Goal: Task Accomplishment & Management: Manage account settings

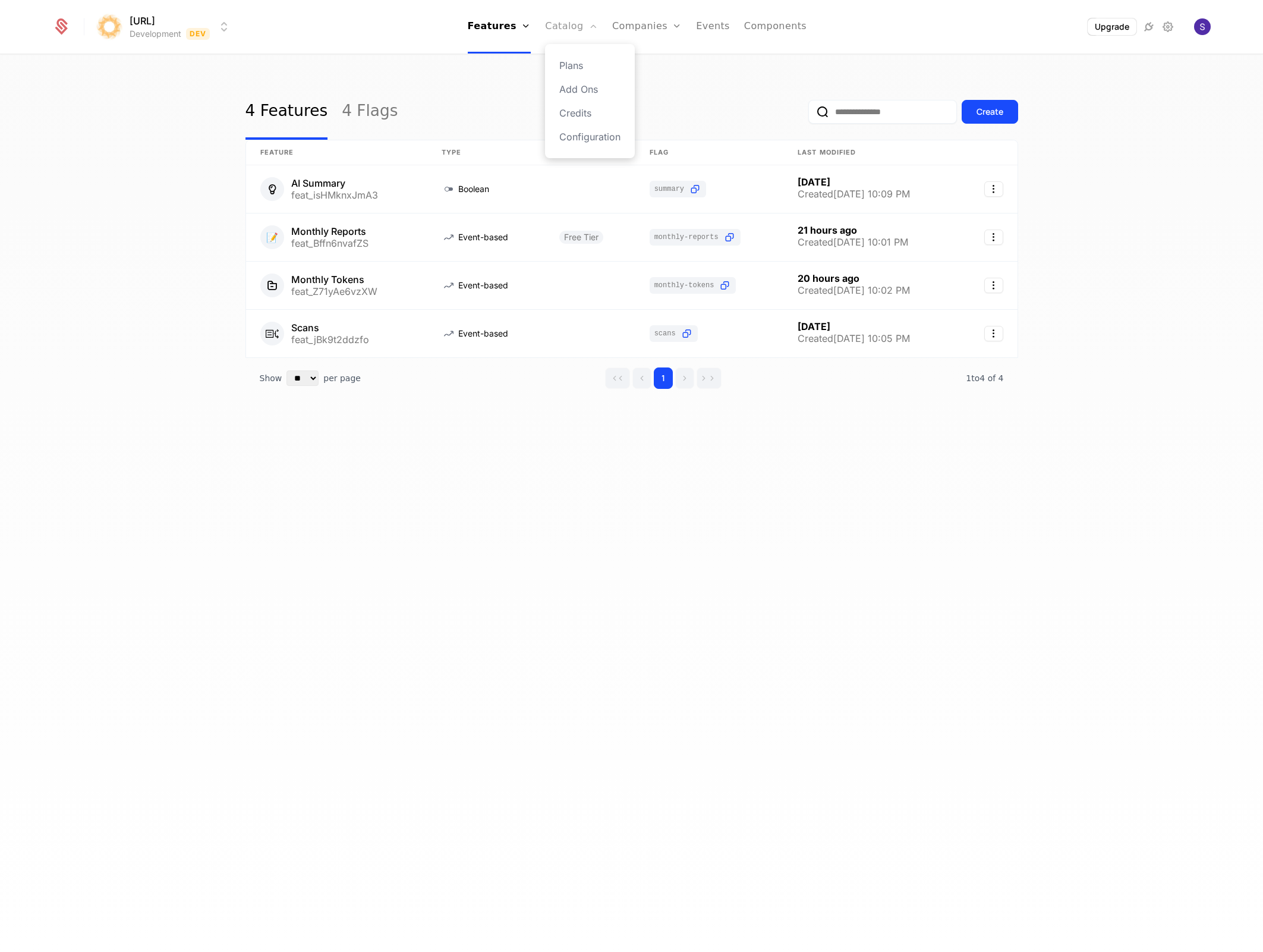
click at [566, 33] on link "Catalog" at bounding box center [571, 27] width 53 height 54
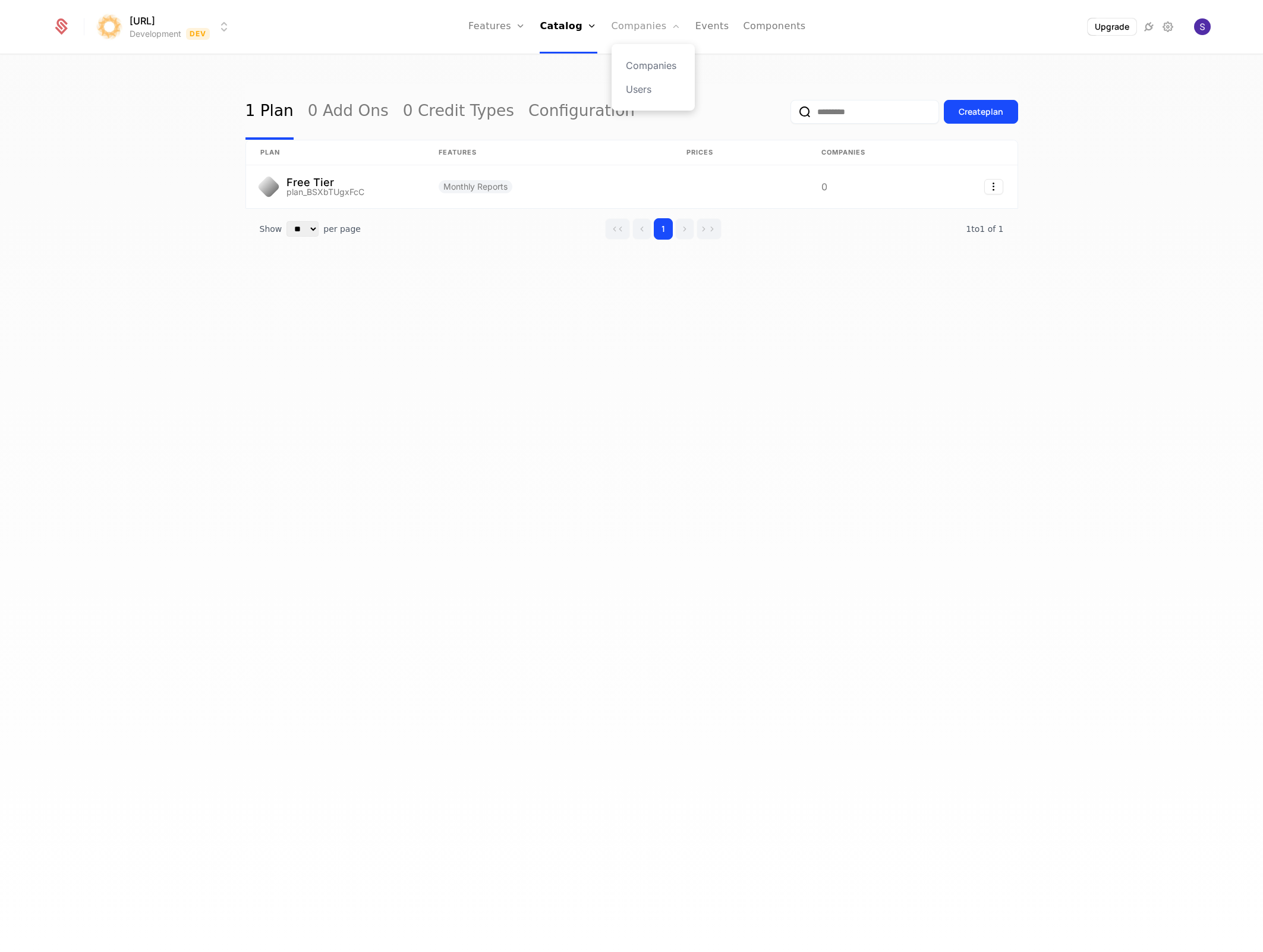
click at [654, 31] on link "Companies" at bounding box center [647, 27] width 70 height 54
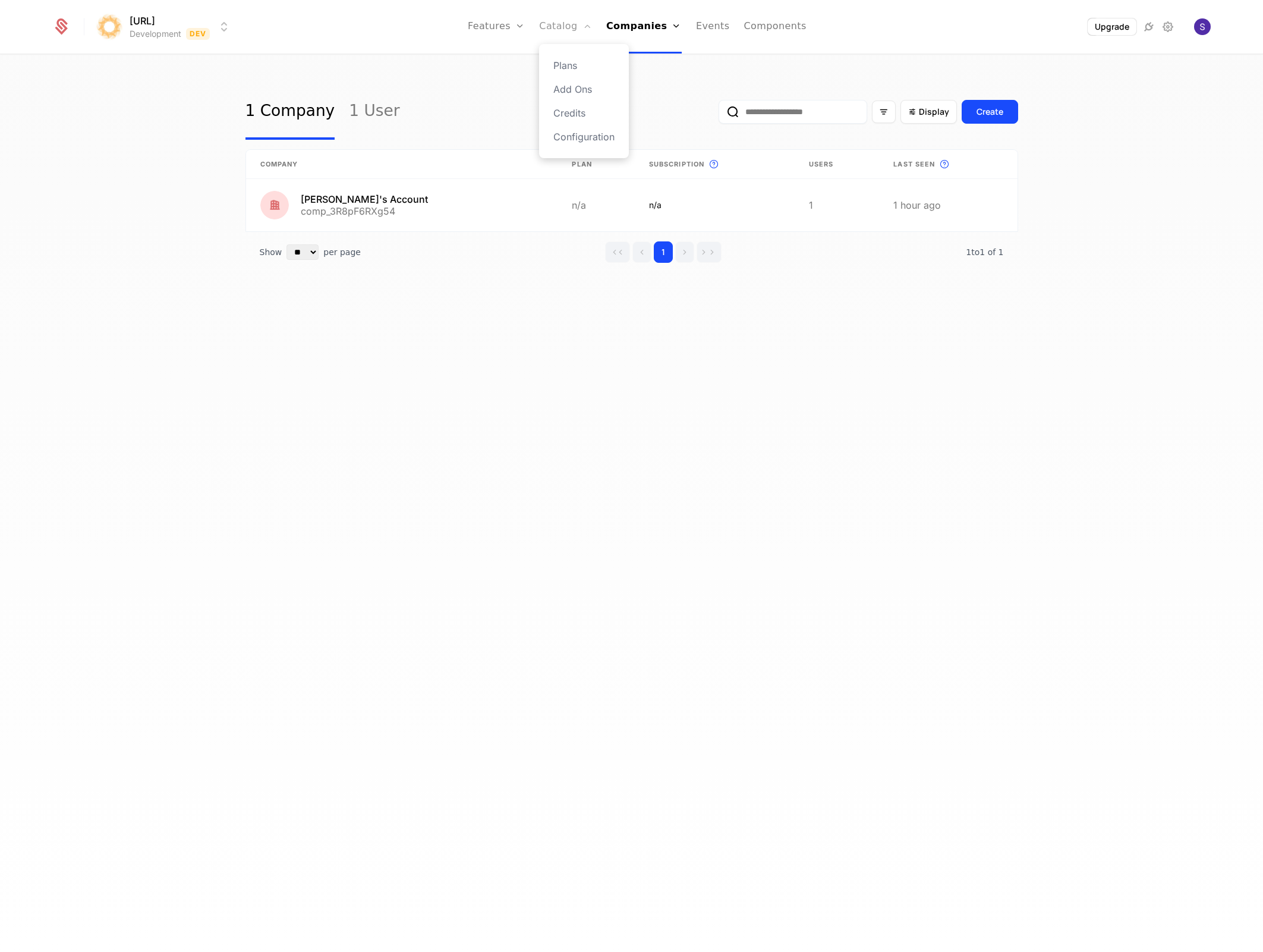
click at [558, 35] on link "Catalog" at bounding box center [566, 27] width 53 height 54
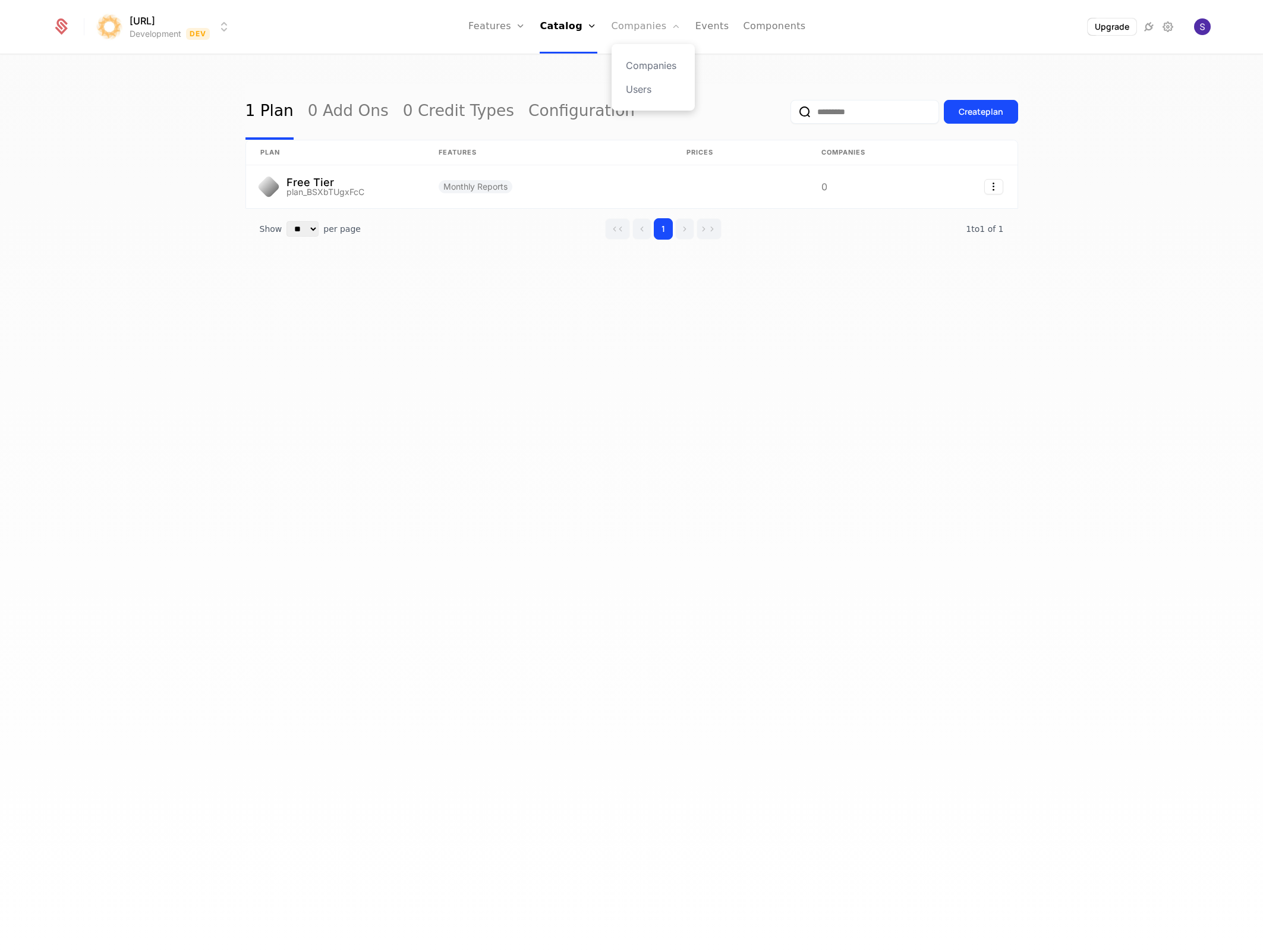
click at [619, 30] on link "Companies" at bounding box center [647, 27] width 70 height 54
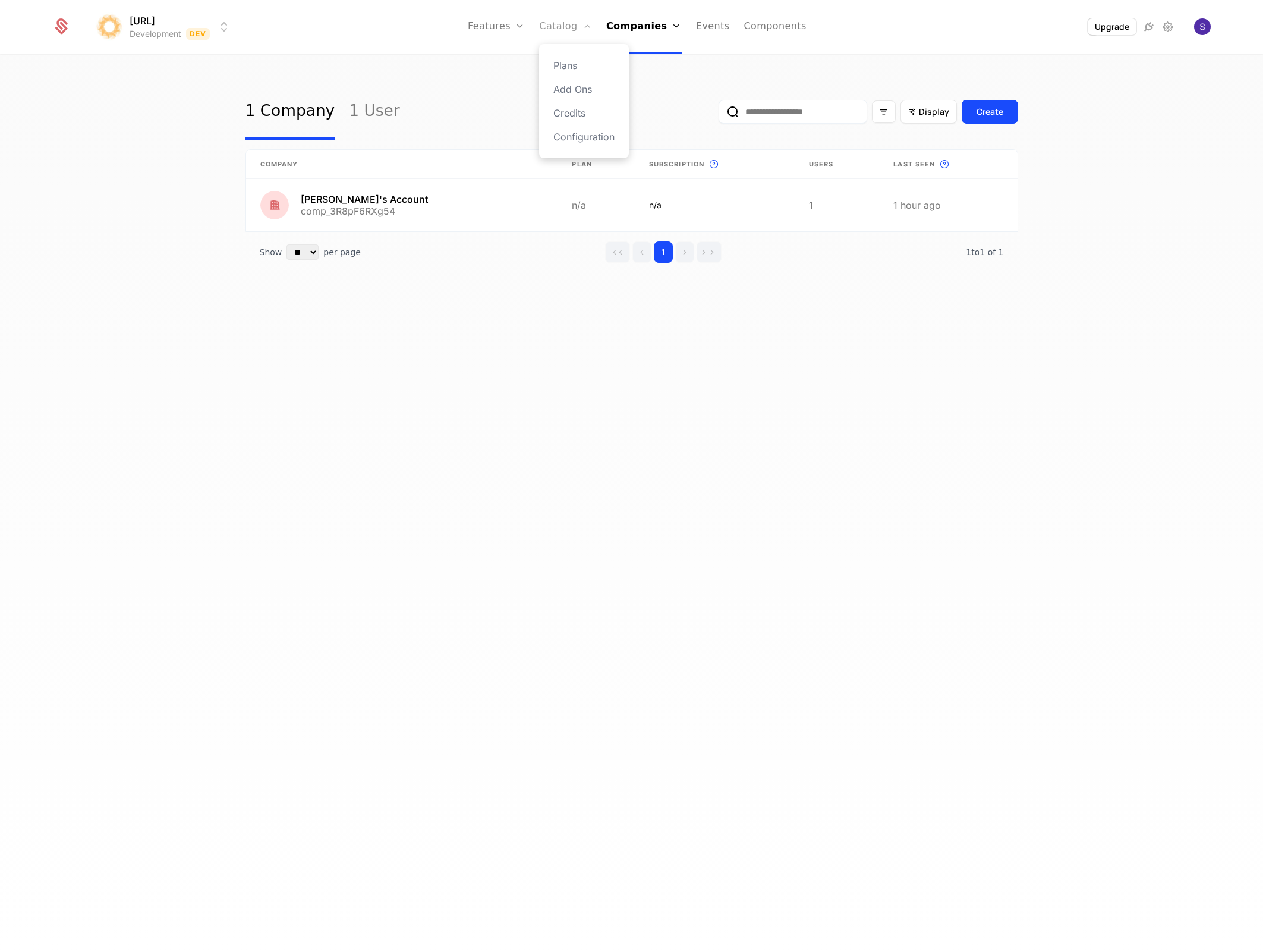
click at [558, 28] on link "Catalog" at bounding box center [566, 27] width 53 height 54
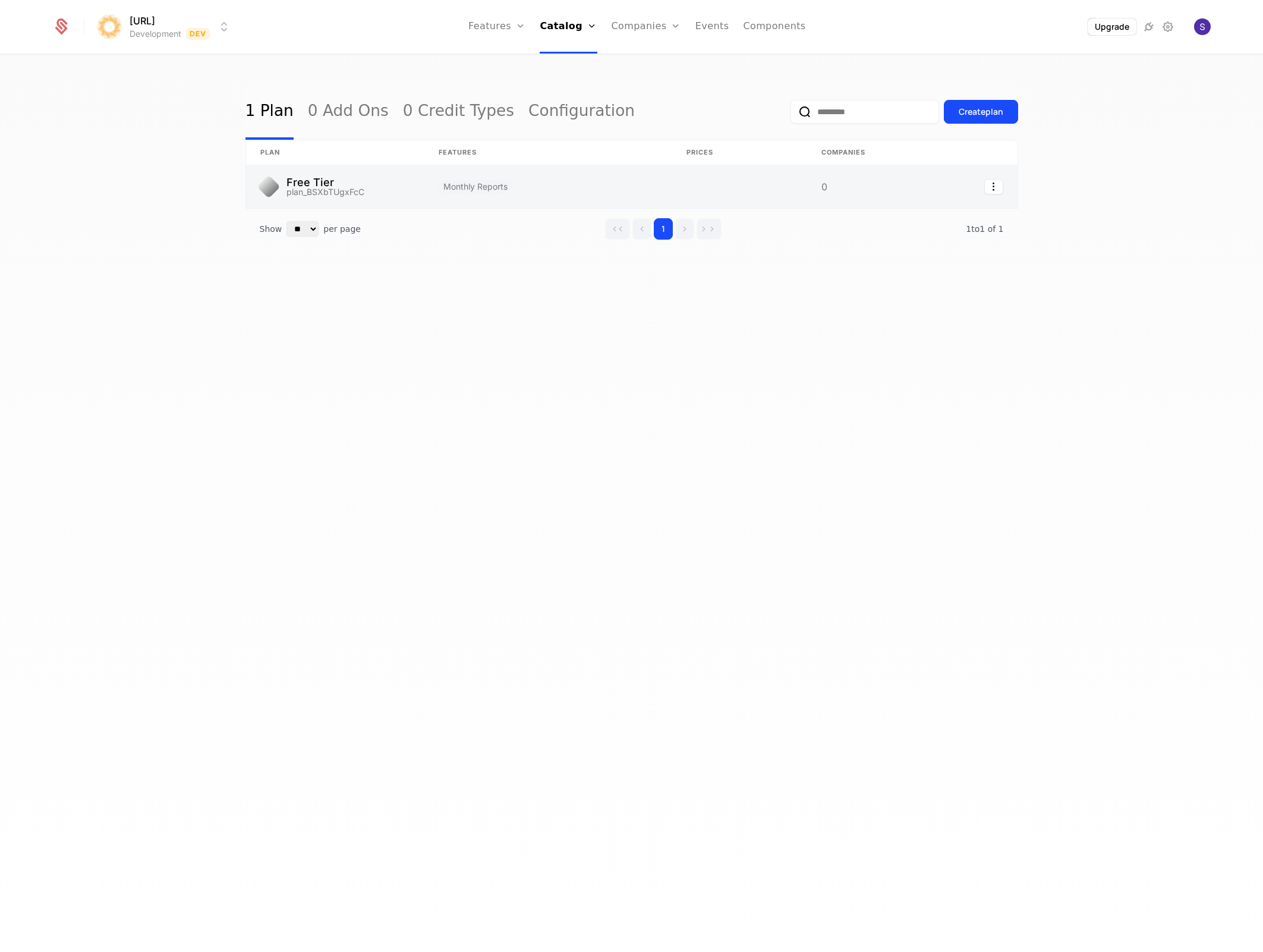
click at [314, 192] on link at bounding box center [335, 186] width 178 height 43
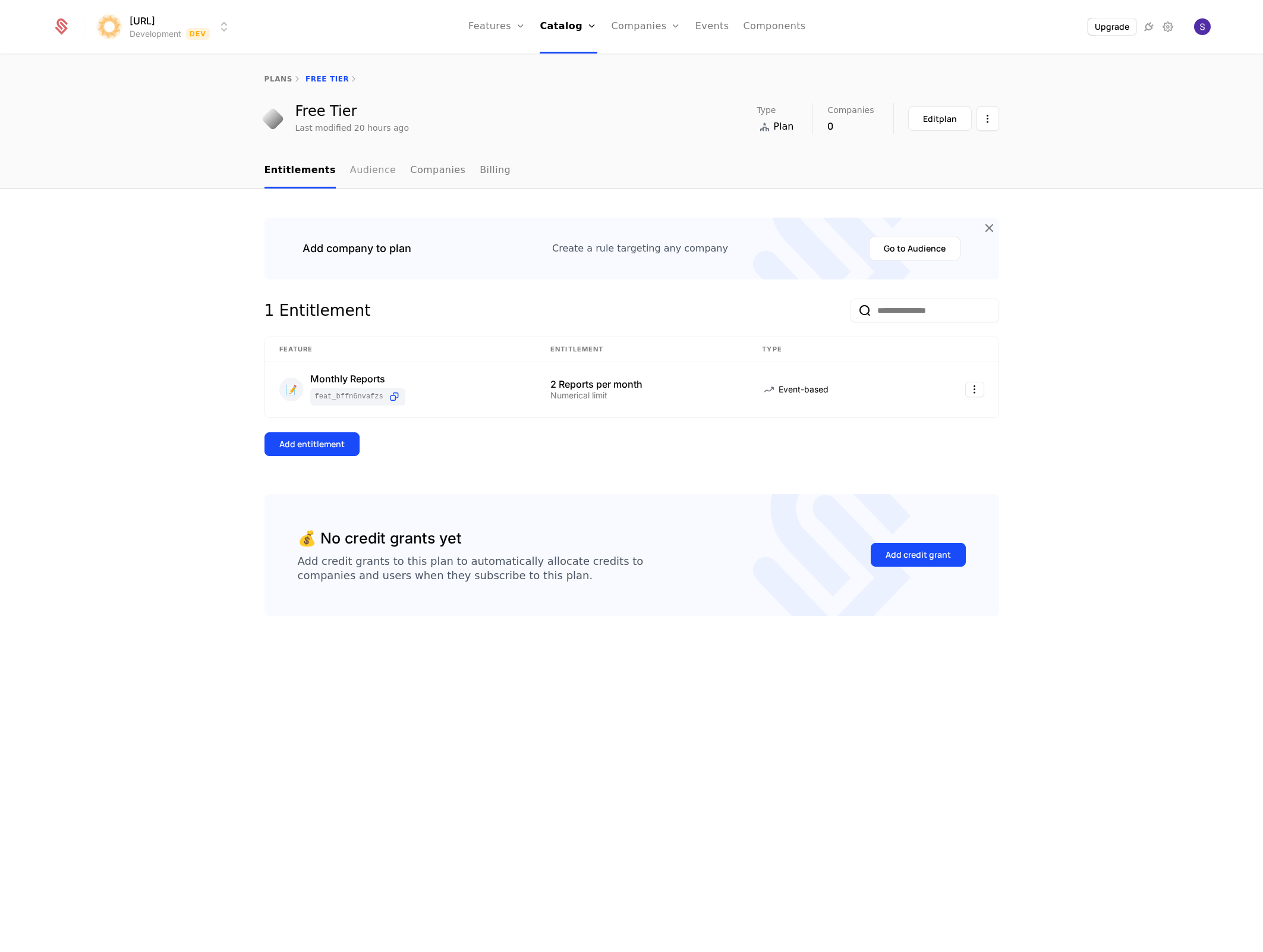
click at [360, 174] on link "Audience" at bounding box center [373, 171] width 46 height 35
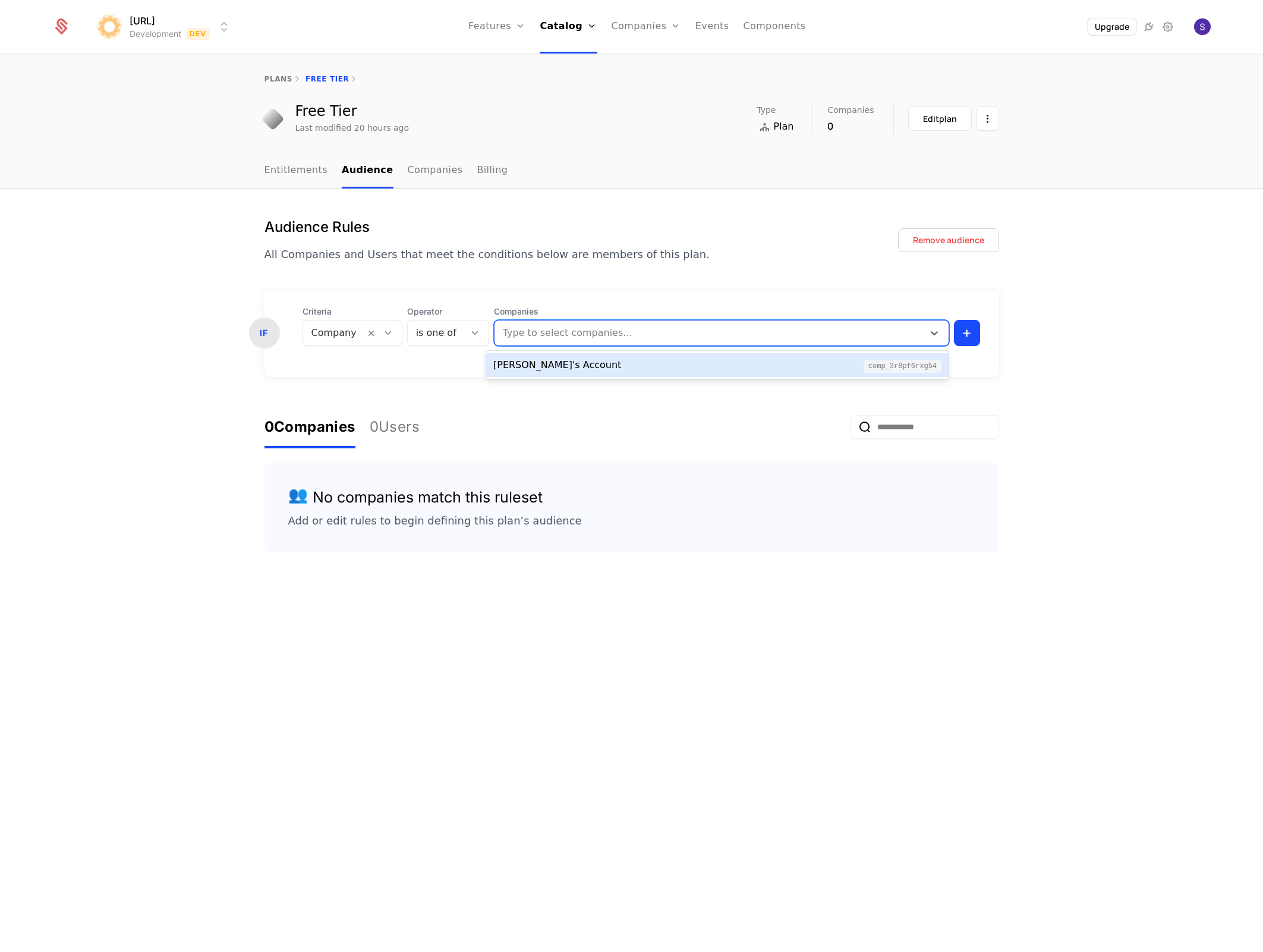
click at [582, 334] on div at bounding box center [710, 333] width 413 height 16
click at [642, 32] on link "Companies" at bounding box center [647, 27] width 70 height 54
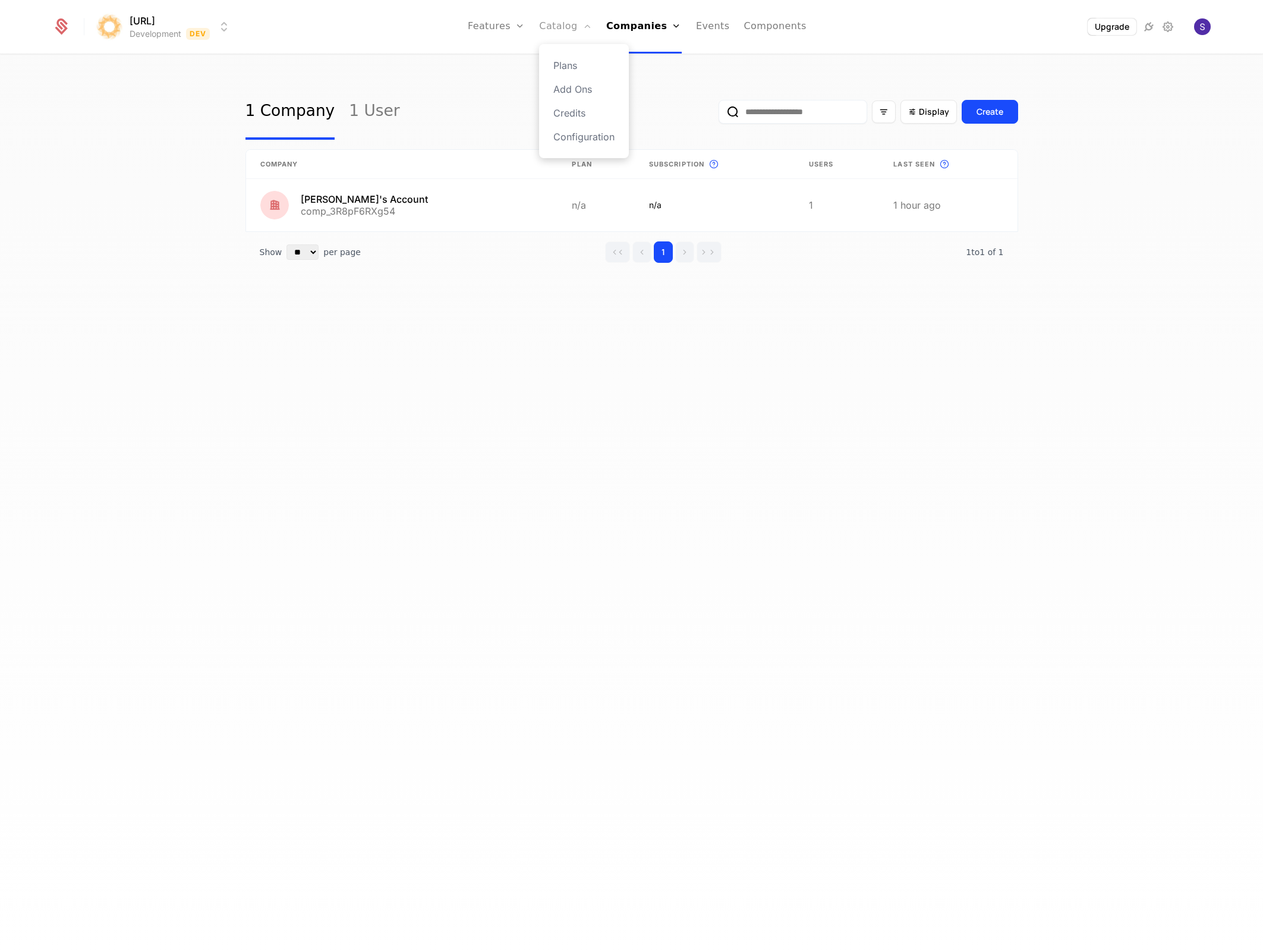
click at [554, 23] on link "Catalog" at bounding box center [566, 27] width 53 height 54
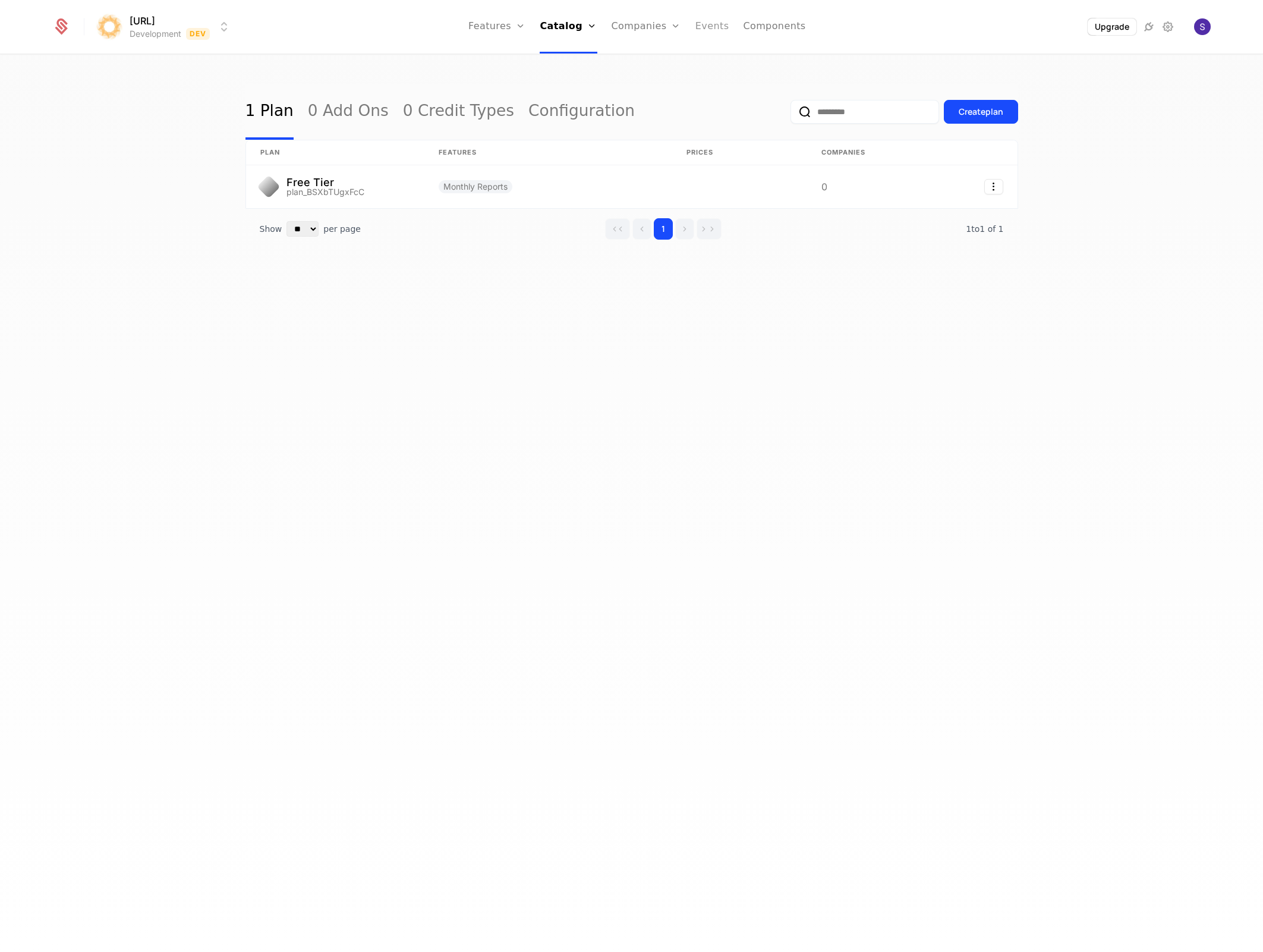
click at [704, 34] on link "Events" at bounding box center [712, 27] width 34 height 54
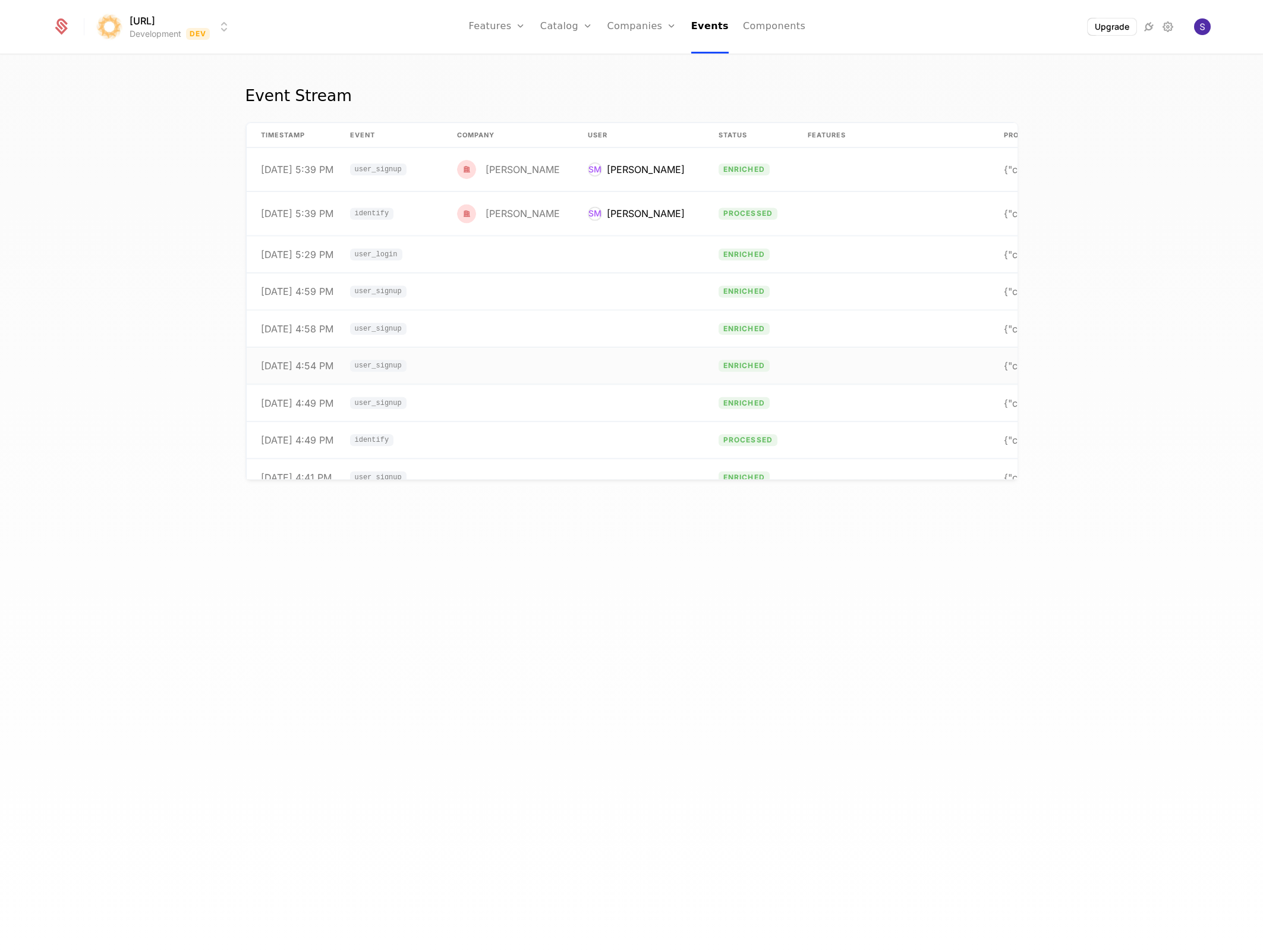
click at [392, 362] on span "user_signup" at bounding box center [378, 365] width 56 height 12
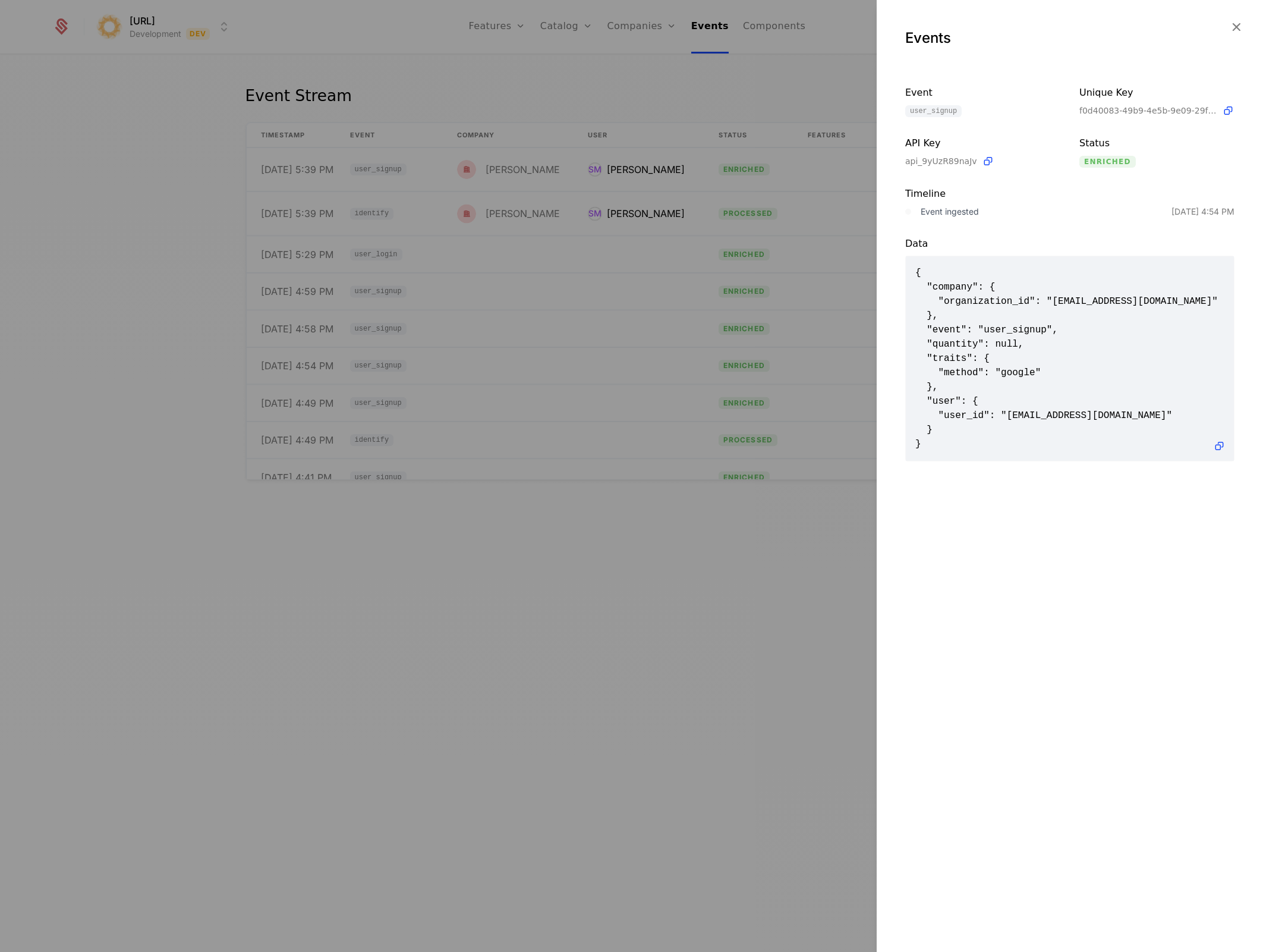
click at [468, 175] on div at bounding box center [632, 476] width 1263 height 952
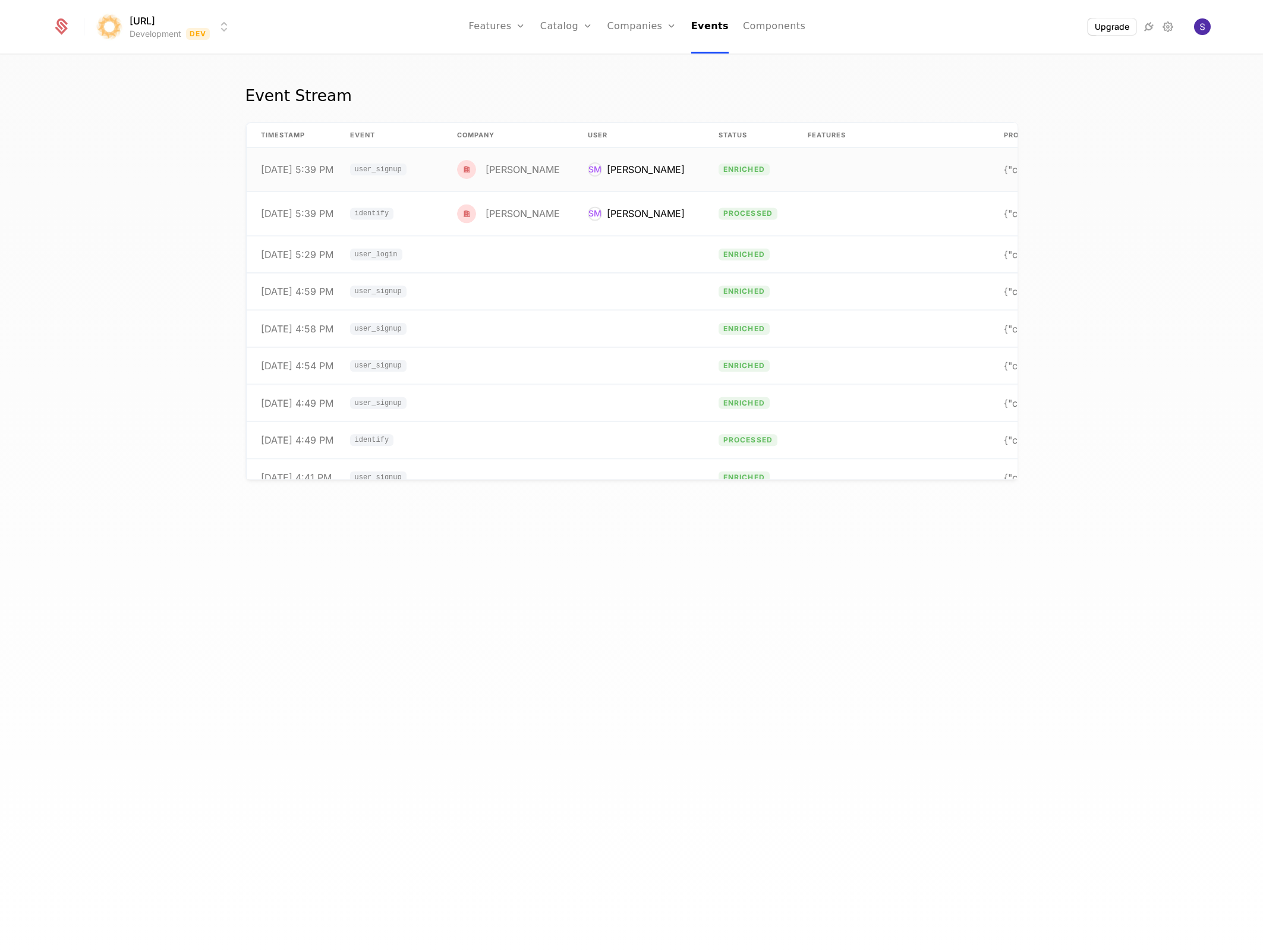
click at [478, 173] on div at bounding box center [469, 169] width 24 height 19
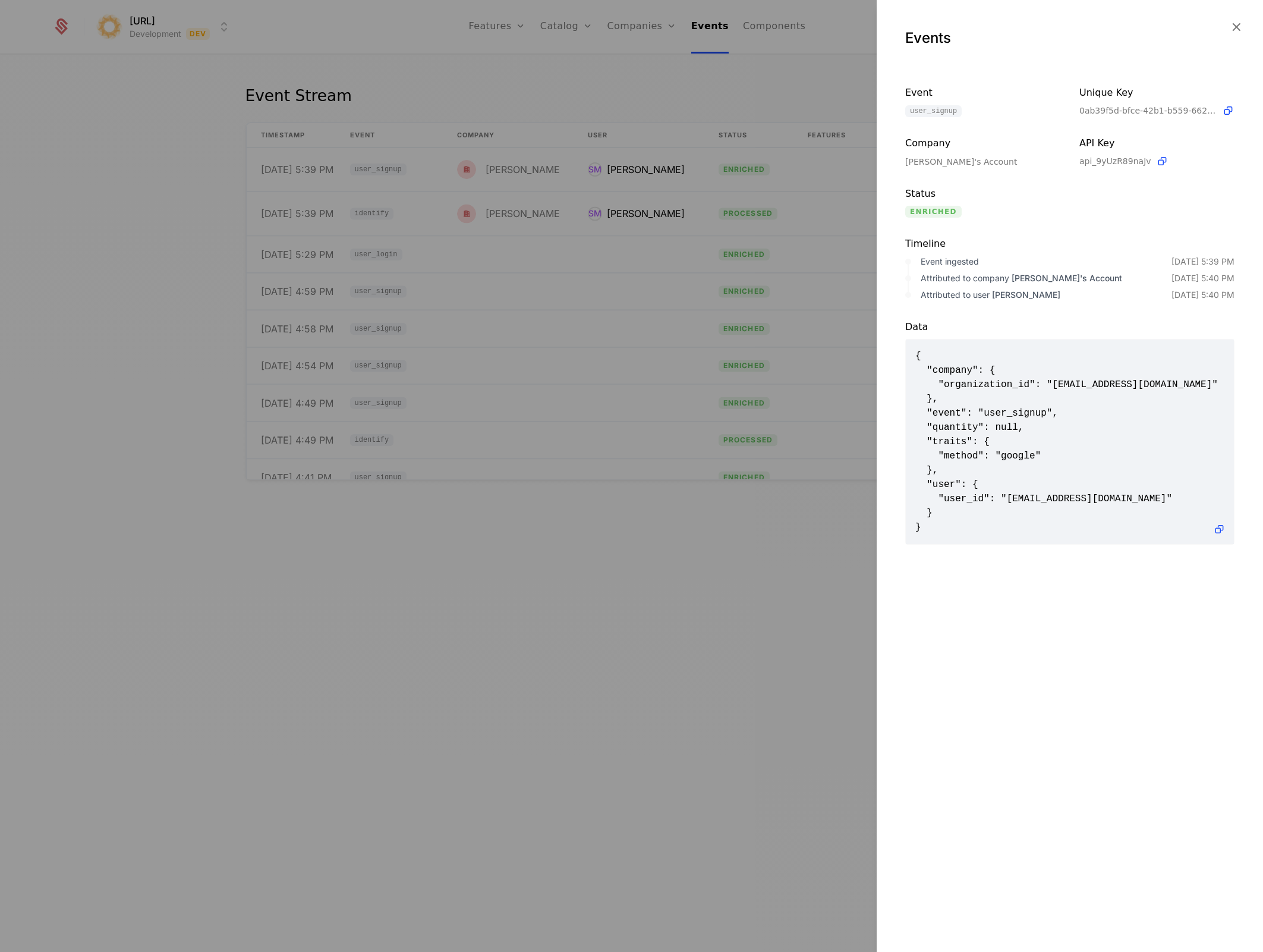
drag, startPoint x: 777, startPoint y: 477, endPoint x: 770, endPoint y: 477, distance: 7.0
click at [776, 477] on div at bounding box center [632, 476] width 1263 height 952
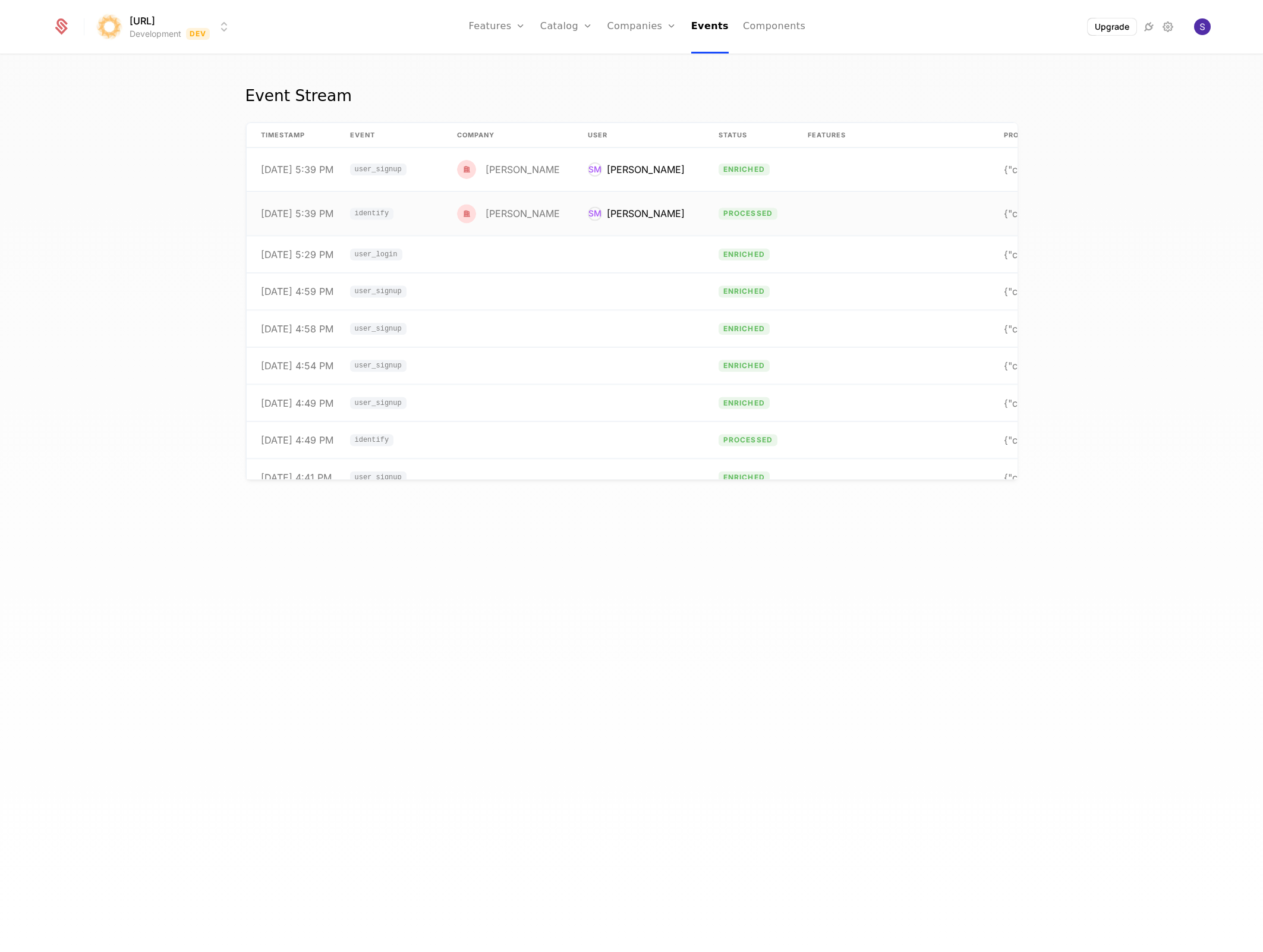
click at [384, 211] on span "identify" at bounding box center [372, 214] width 35 height 7
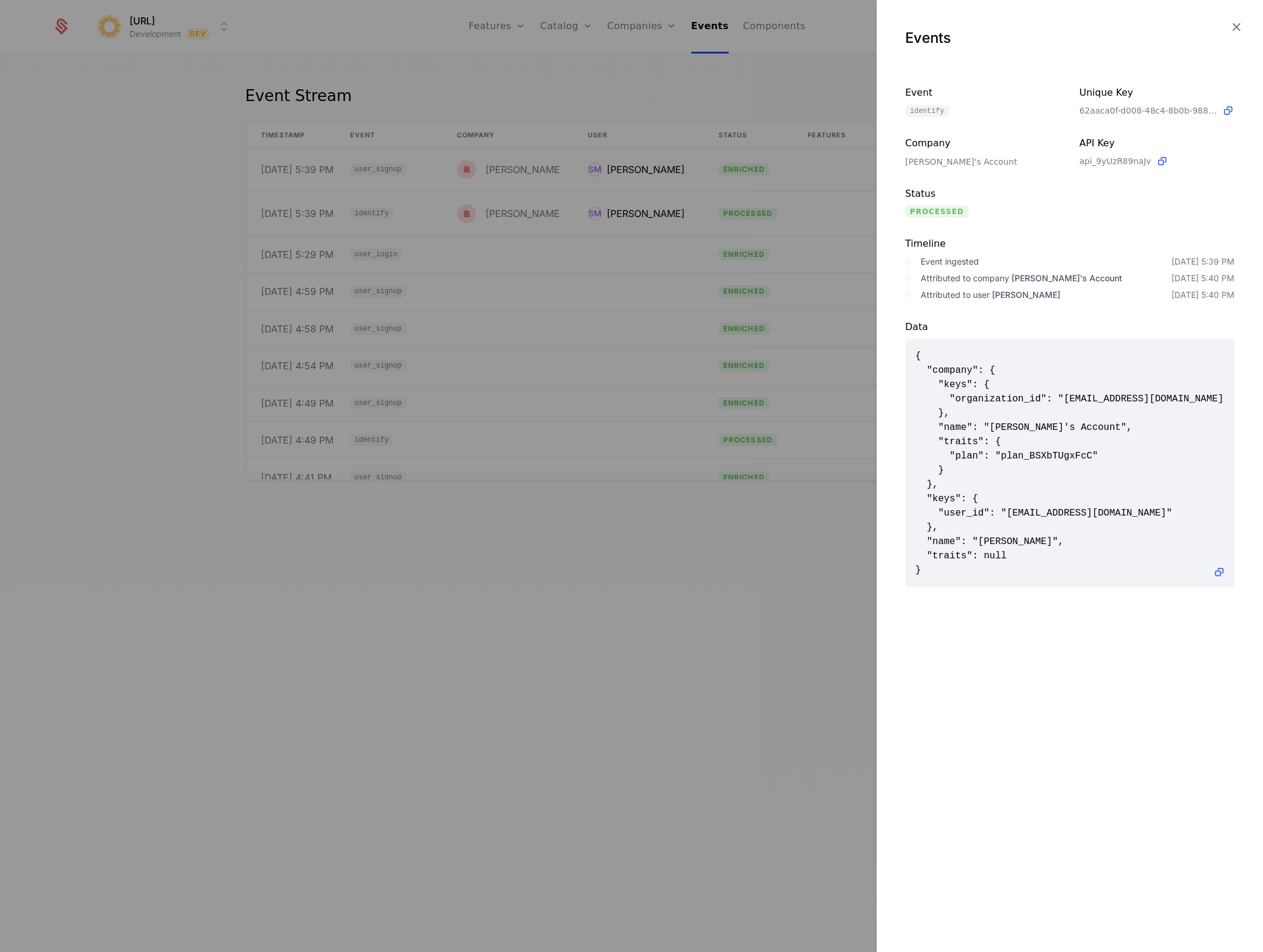
click at [475, 494] on div at bounding box center [632, 476] width 1263 height 952
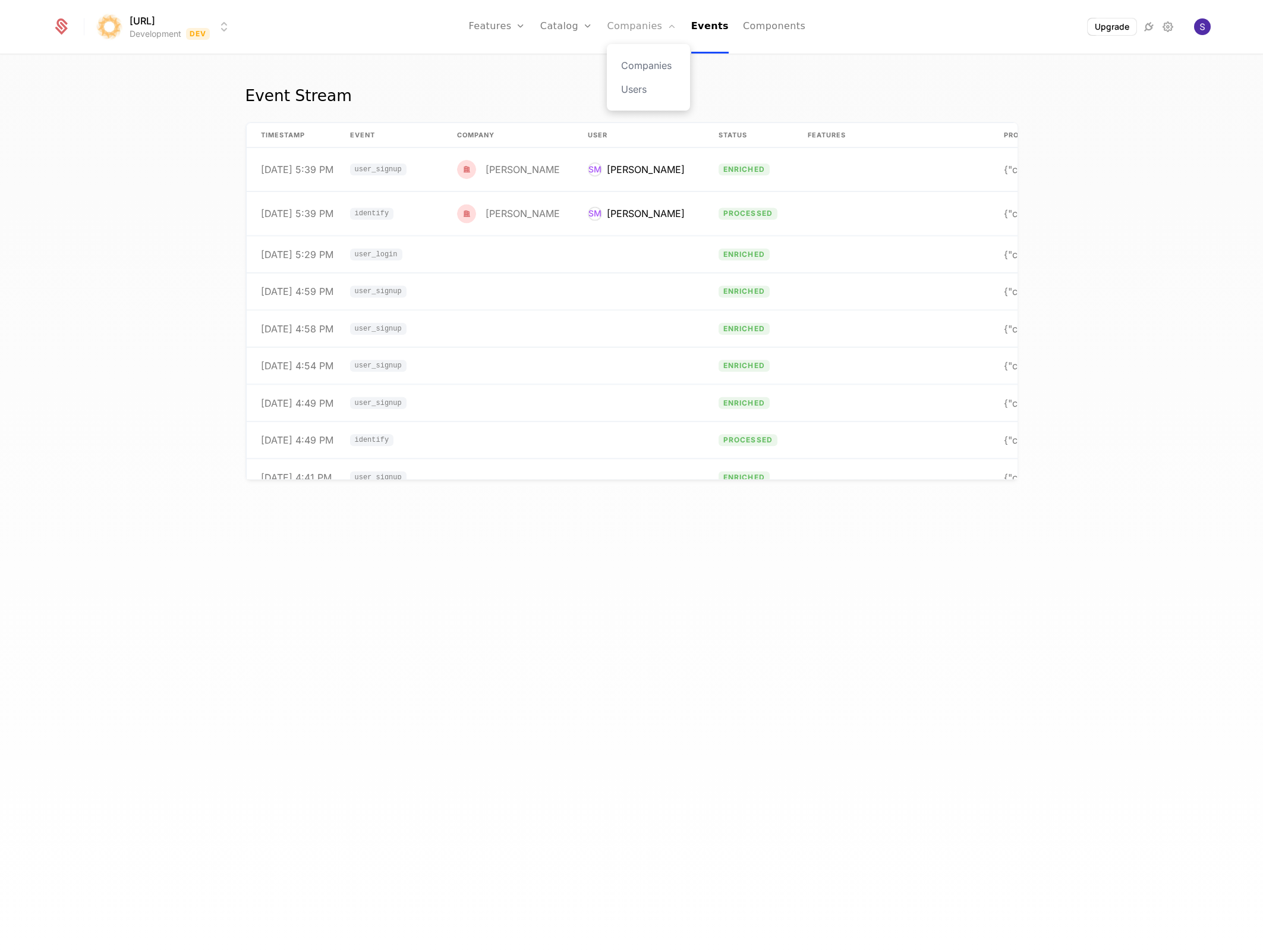
click at [614, 37] on link "Companies" at bounding box center [642, 27] width 70 height 54
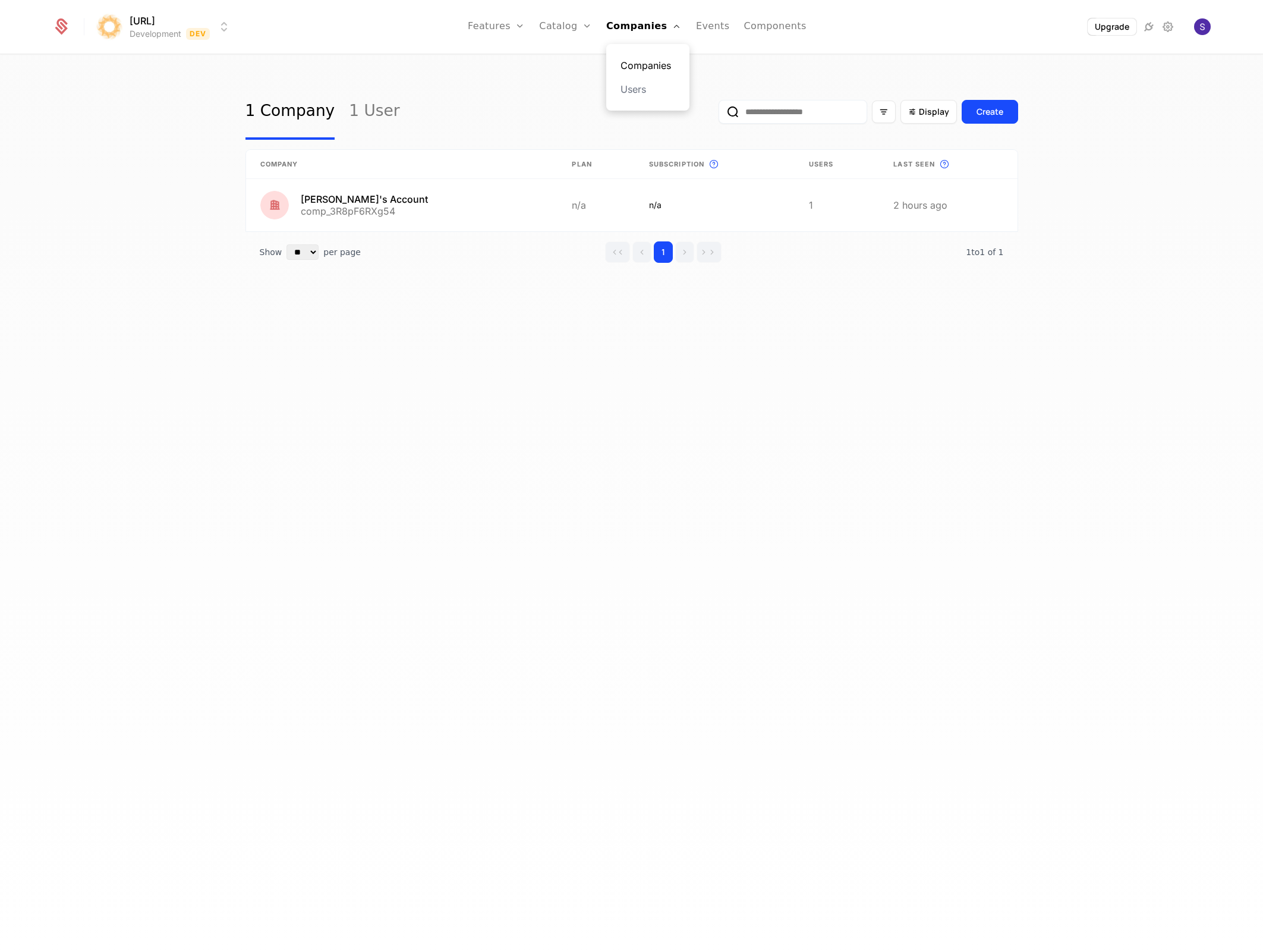
click at [630, 64] on link "Companies" at bounding box center [648, 65] width 55 height 15
click at [633, 69] on link "Companies" at bounding box center [648, 65] width 55 height 15
click at [210, 36] on html "surya.ai Development Dev Features Features Flags Catalog Plans Add Ons Credits …" at bounding box center [632, 476] width 1263 height 952
click at [201, 51] on div "Development Dev" at bounding box center [200, 61] width 201 height 24
click at [375, 122] on link "1 User" at bounding box center [374, 112] width 51 height 56
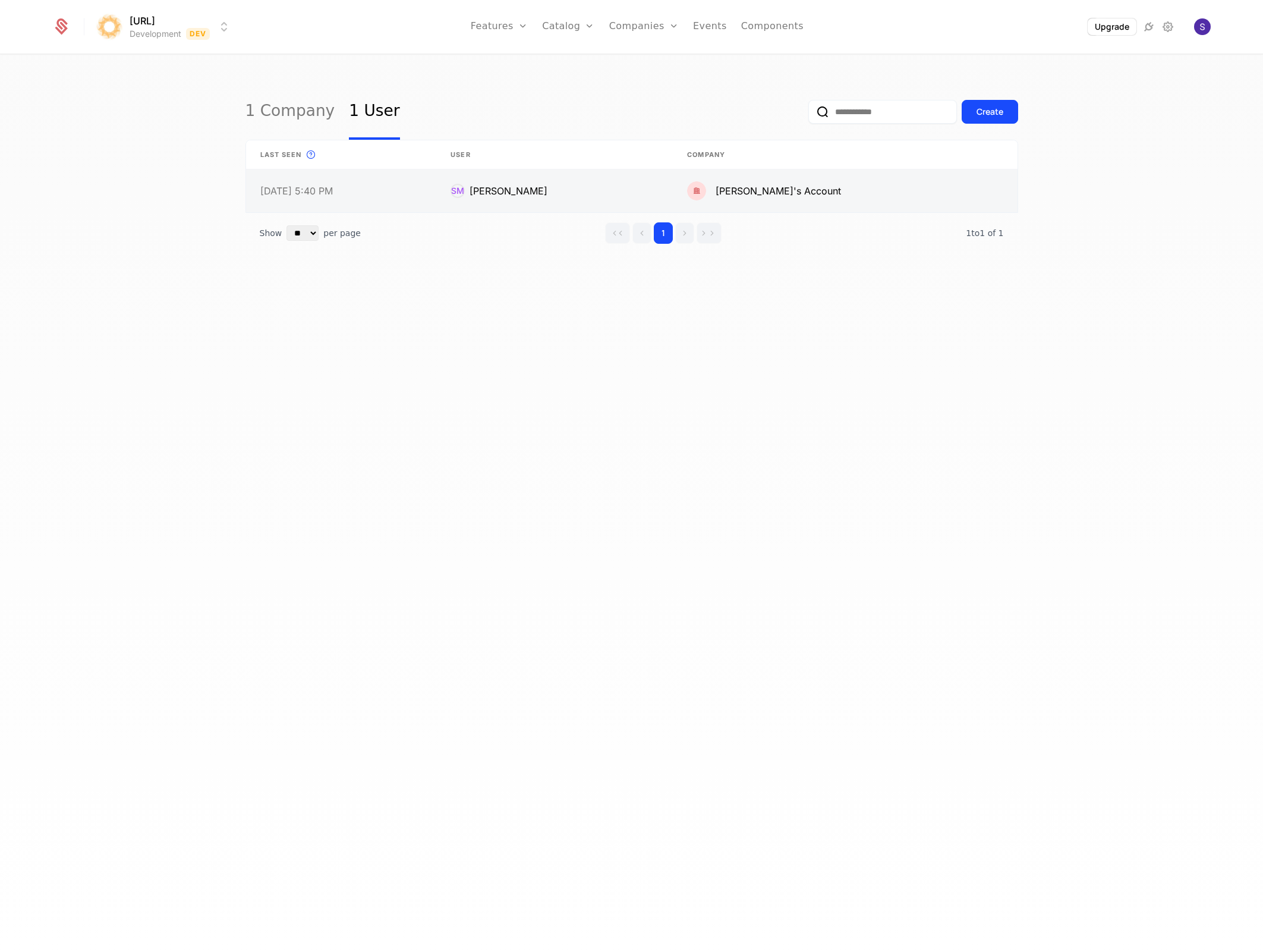
click at [365, 200] on link at bounding box center [341, 191] width 191 height 43
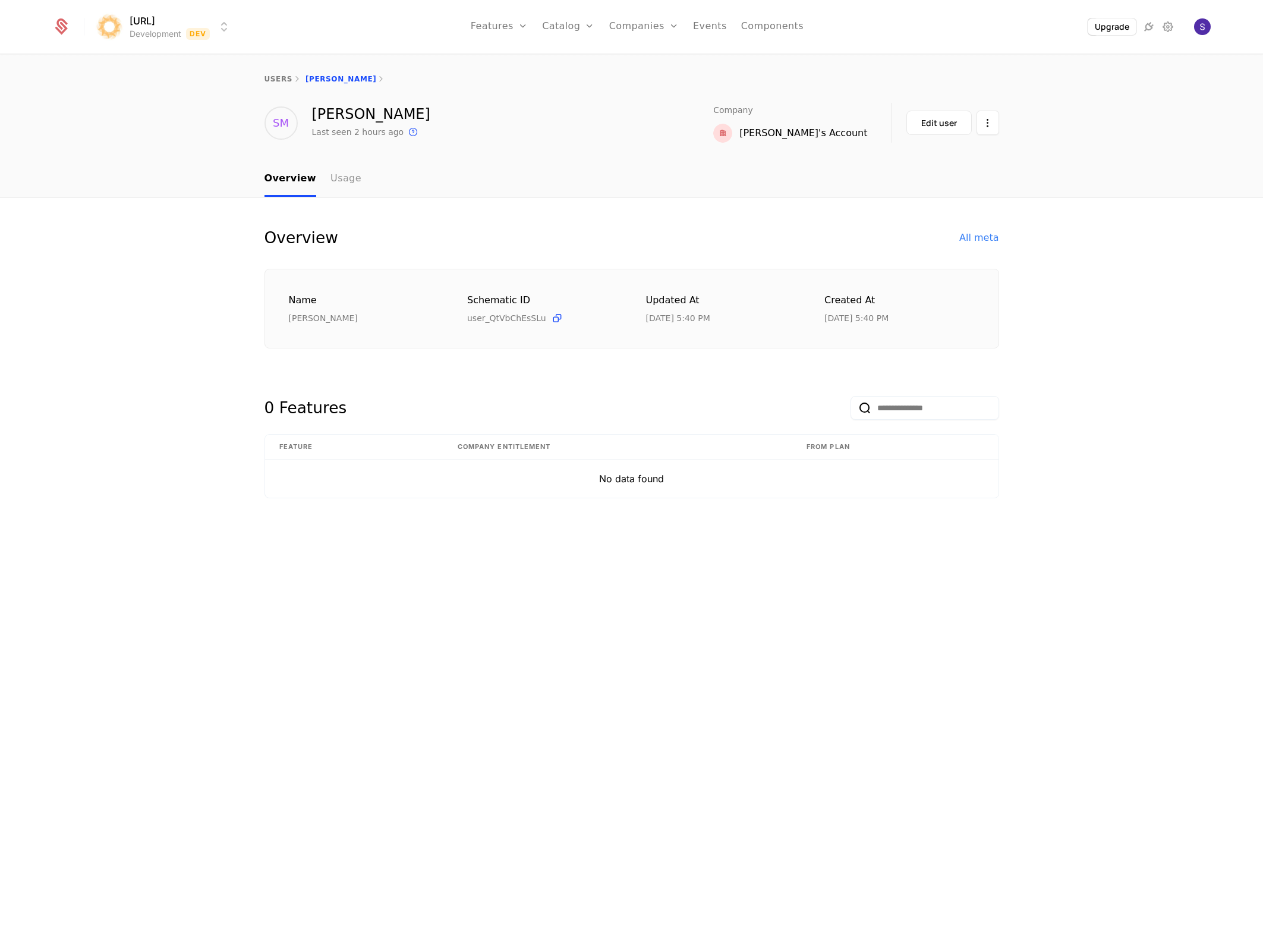
click at [351, 192] on link "Usage" at bounding box center [346, 179] width 31 height 35
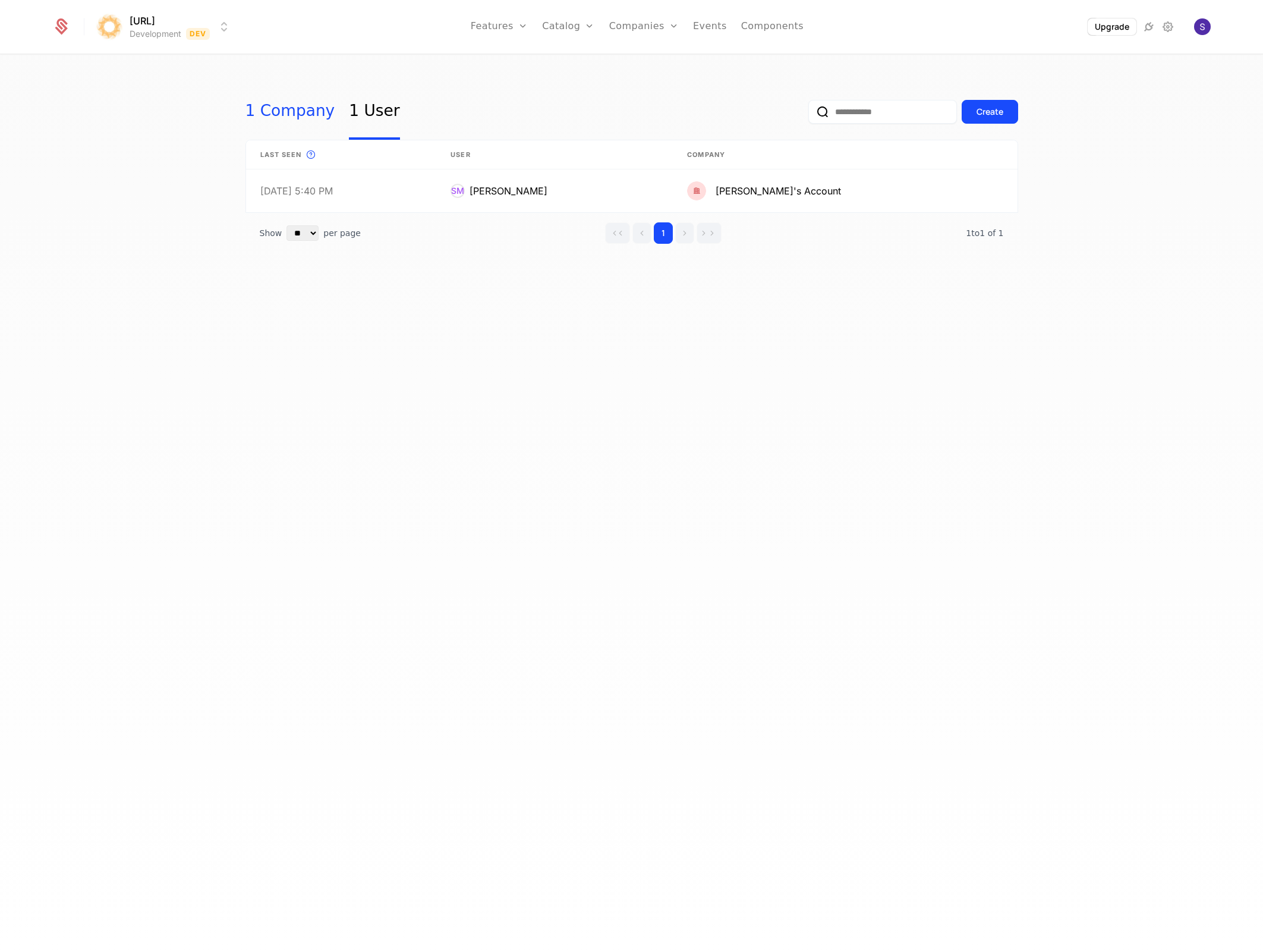
click at [292, 120] on link "1 Company" at bounding box center [290, 112] width 90 height 56
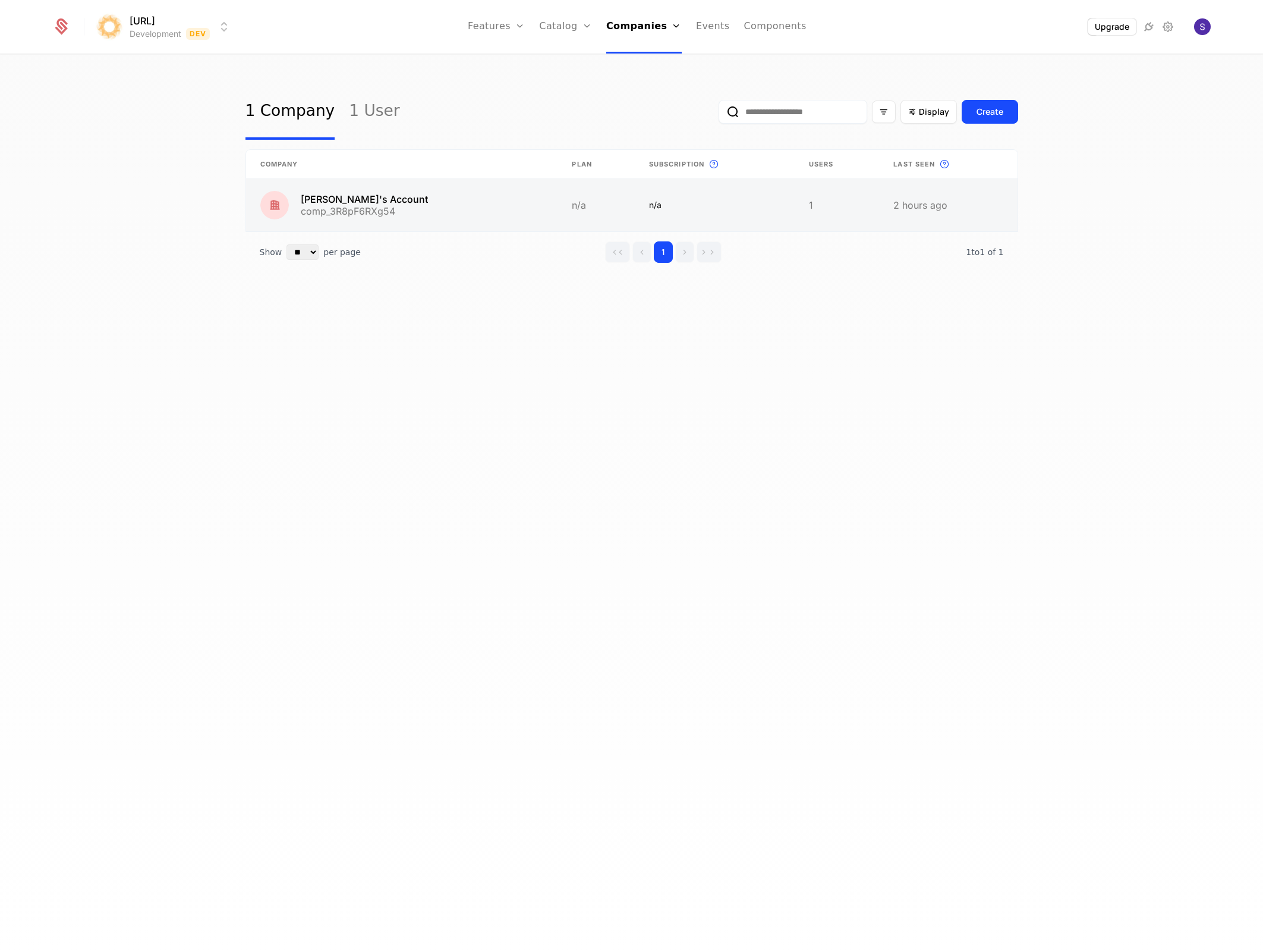
click at [315, 185] on link at bounding box center [402, 205] width 312 height 52
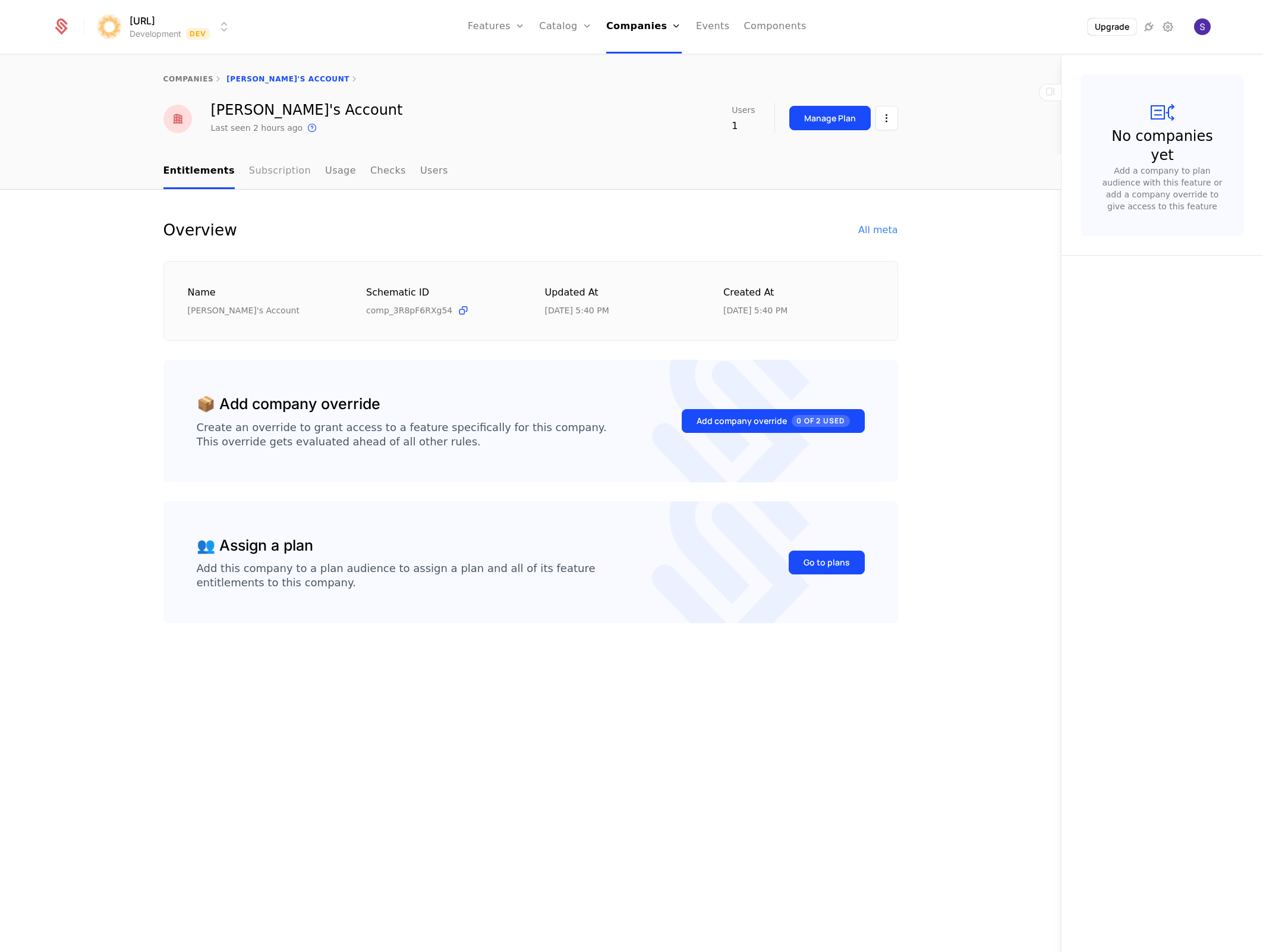
click at [267, 174] on link "Subscription" at bounding box center [280, 171] width 62 height 35
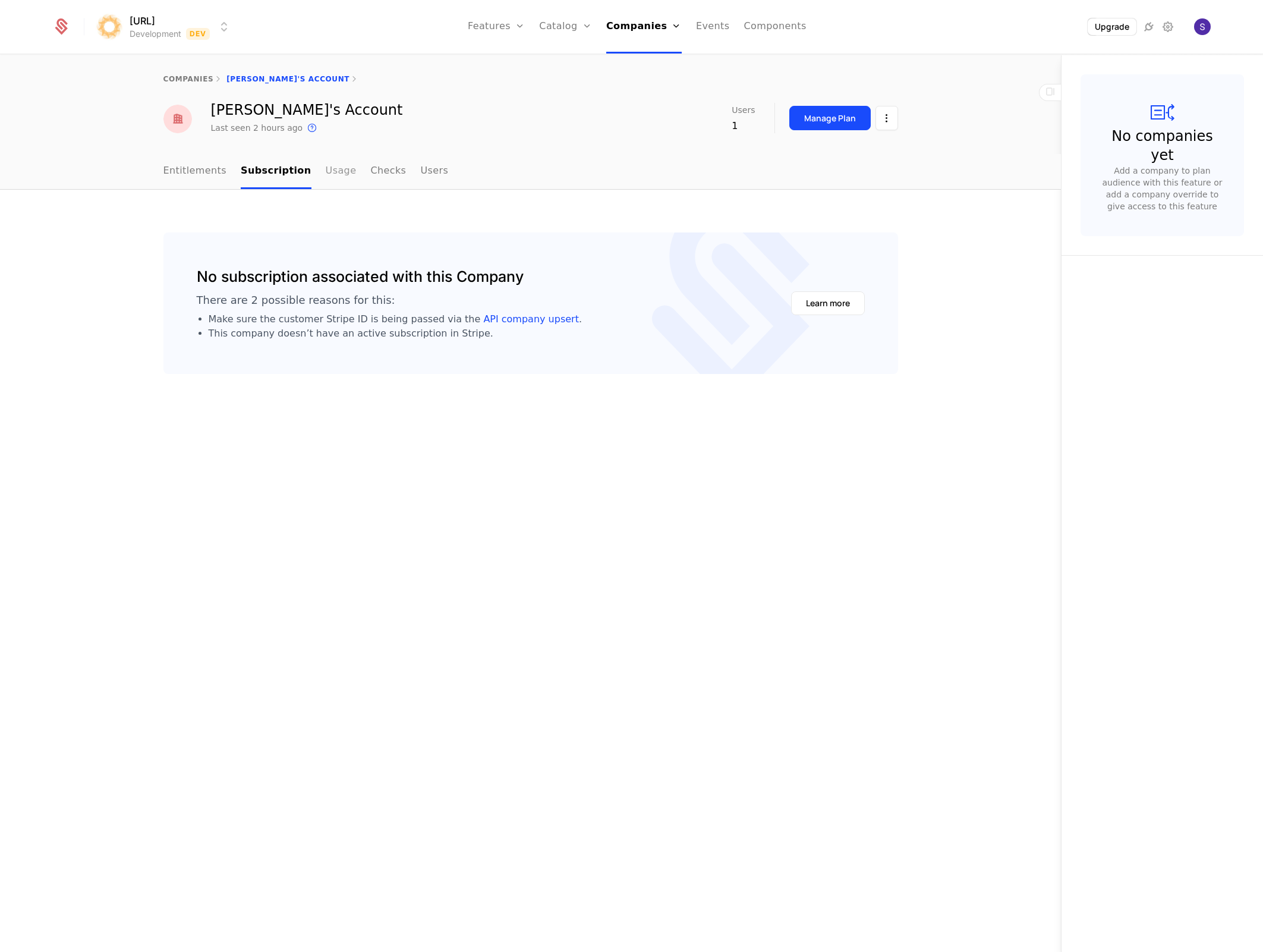
click at [326, 173] on link "Usage" at bounding box center [341, 171] width 31 height 35
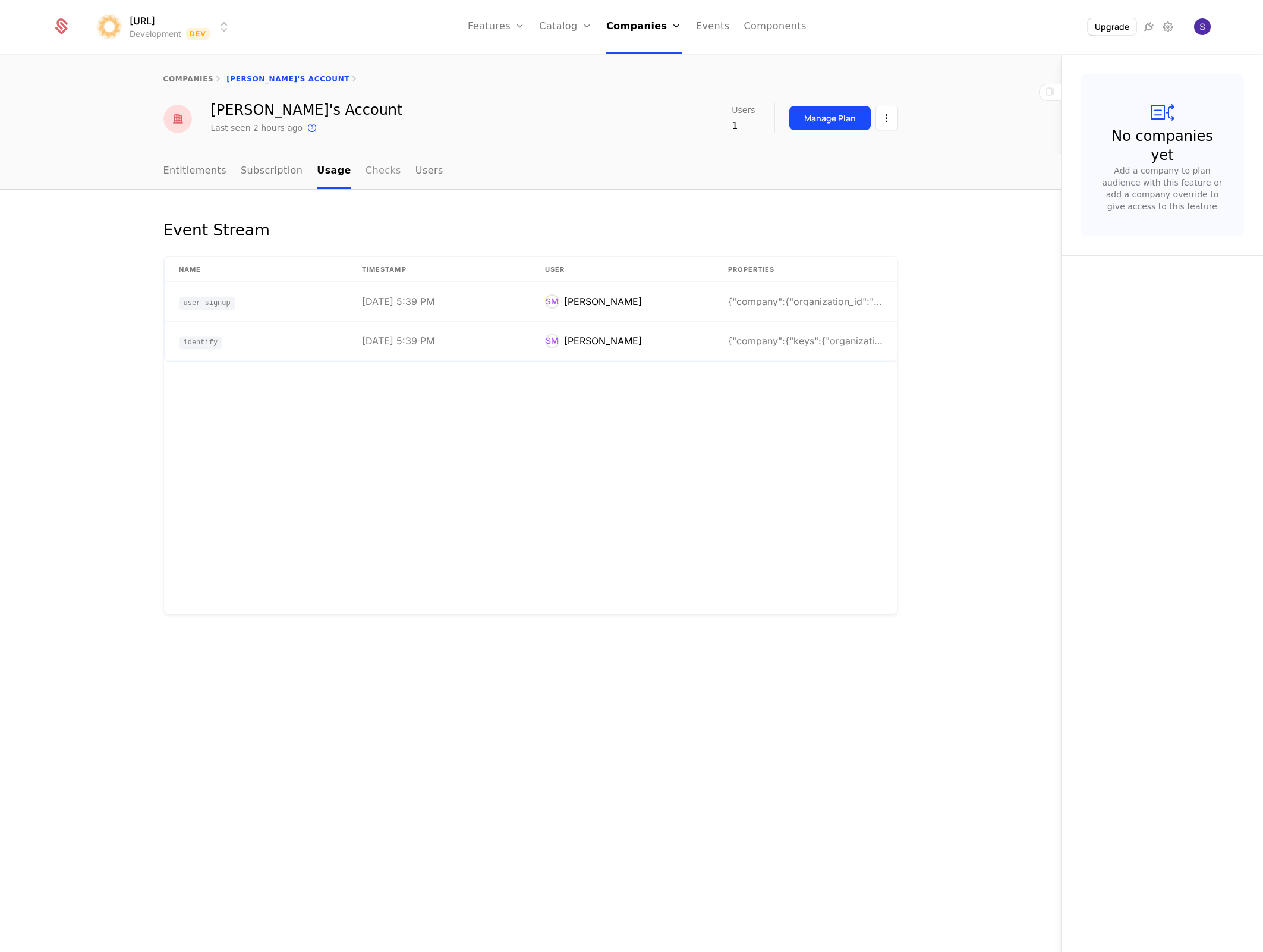
click at [384, 173] on link "Checks" at bounding box center [383, 171] width 35 height 35
click at [415, 174] on link "Users" at bounding box center [429, 171] width 28 height 35
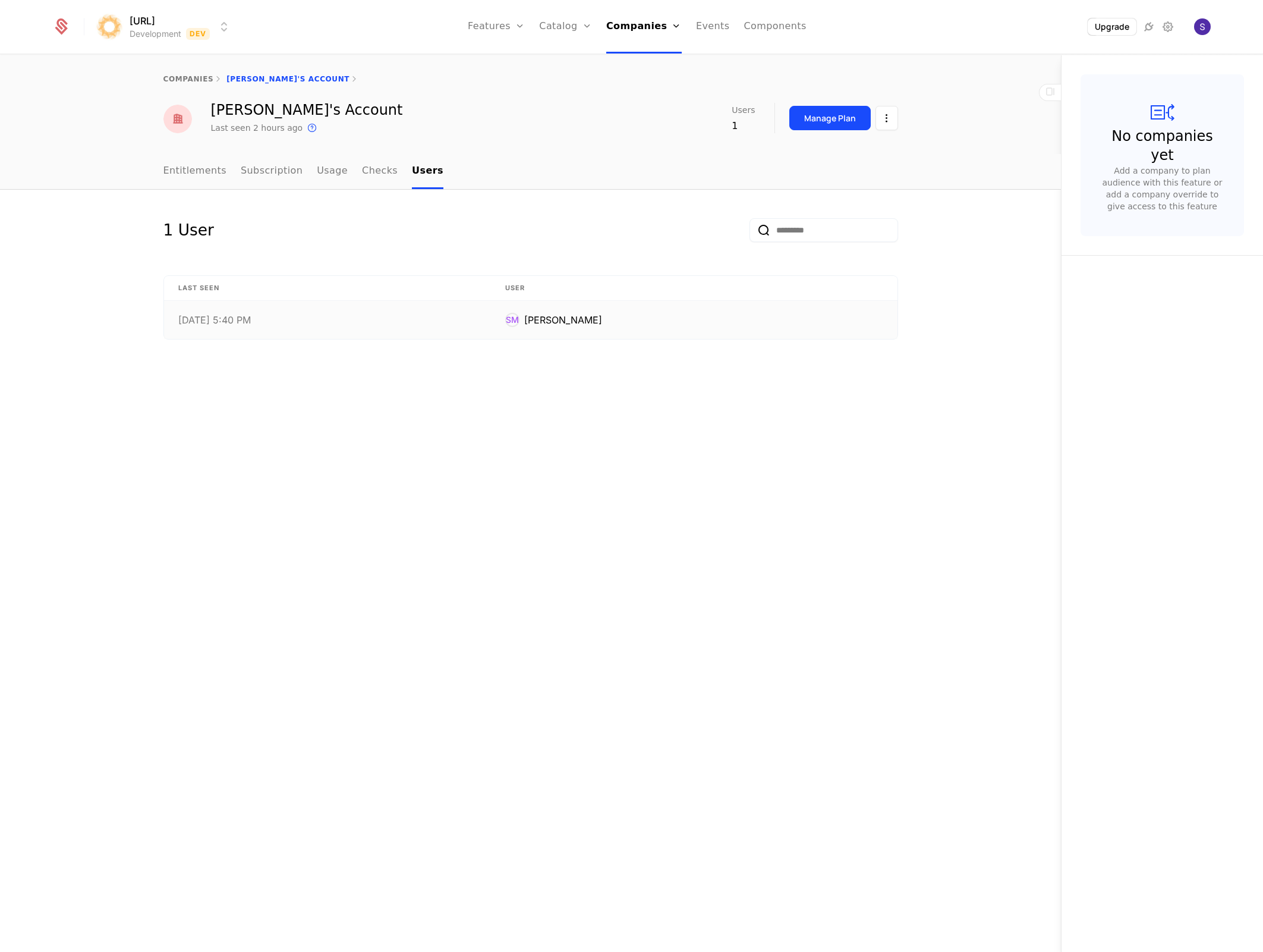
click at [381, 325] on td "9/3/25, 5:40 PM" at bounding box center [328, 320] width 327 height 38
click at [188, 169] on link "Entitlements" at bounding box center [195, 171] width 64 height 35
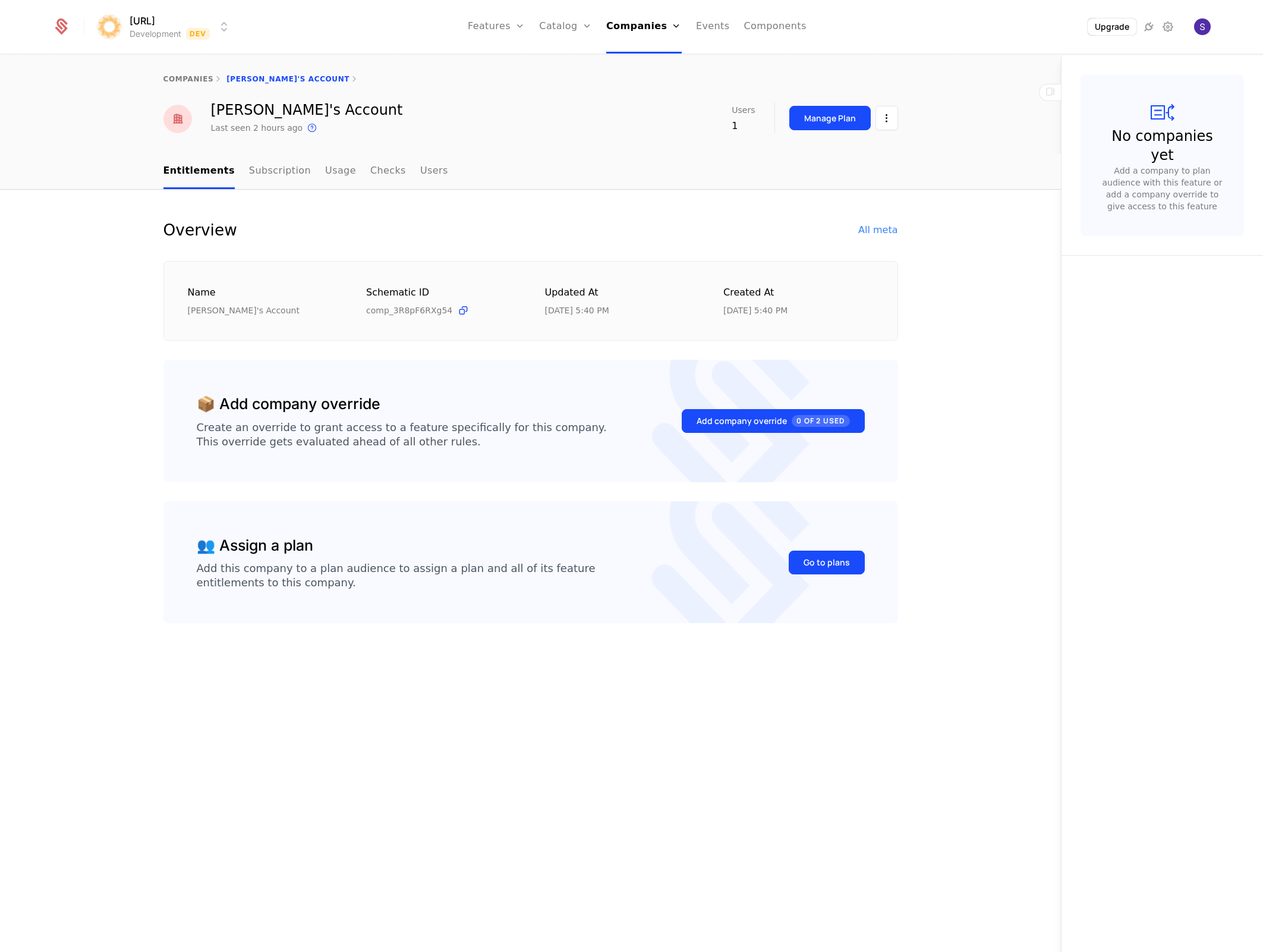
click at [1140, 164] on div "Add a company to plan audience with this feature or add a company override to g…" at bounding box center [1162, 188] width 125 height 47
click at [877, 109] on html "surya.ai Development Dev Features Features Flags Catalog Plans Add Ons Credits …" at bounding box center [632, 476] width 1263 height 952
click at [826, 158] on div "Edit company" at bounding box center [830, 153] width 74 height 16
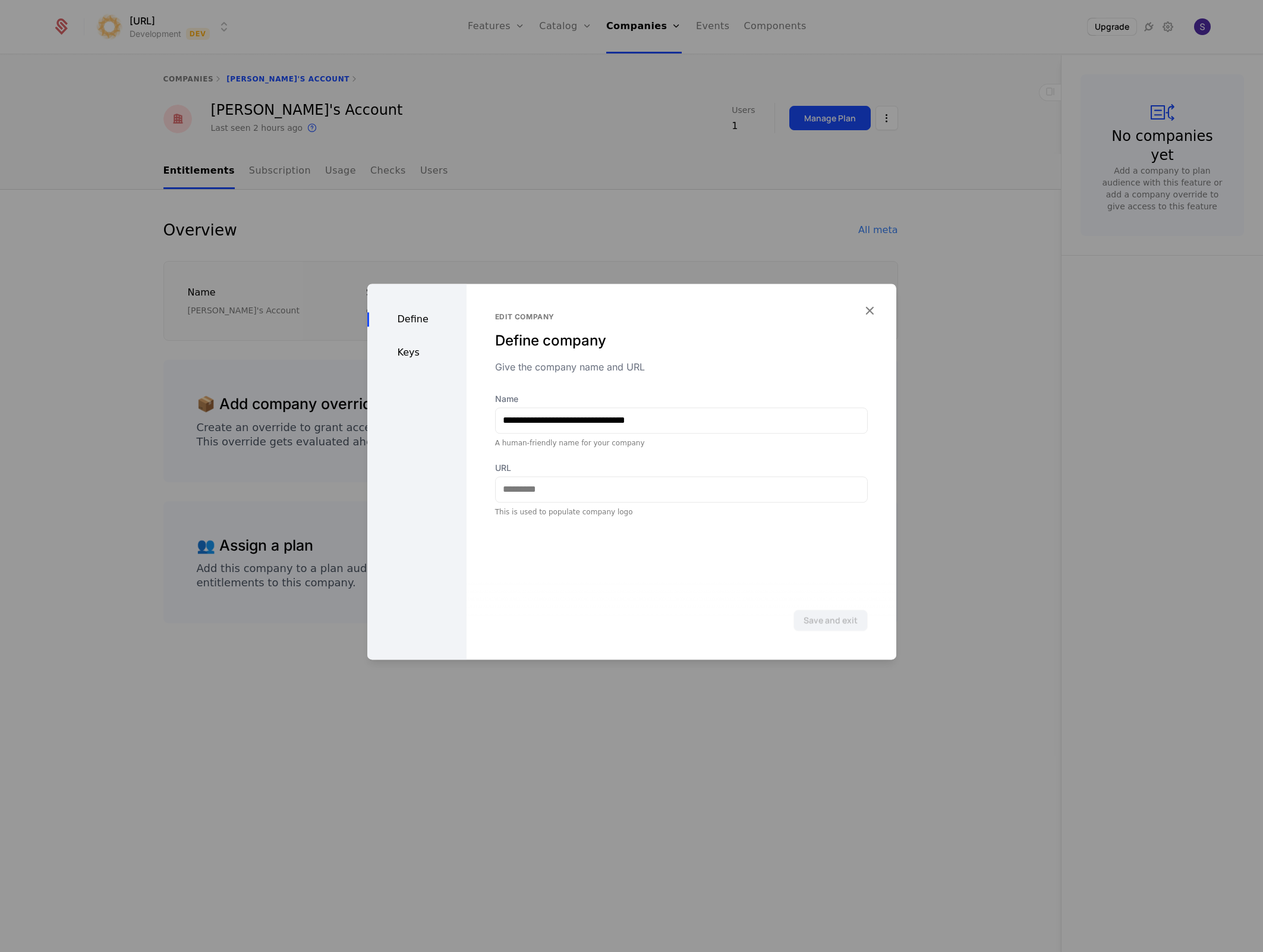
click at [418, 353] on div "Keys" at bounding box center [417, 352] width 99 height 15
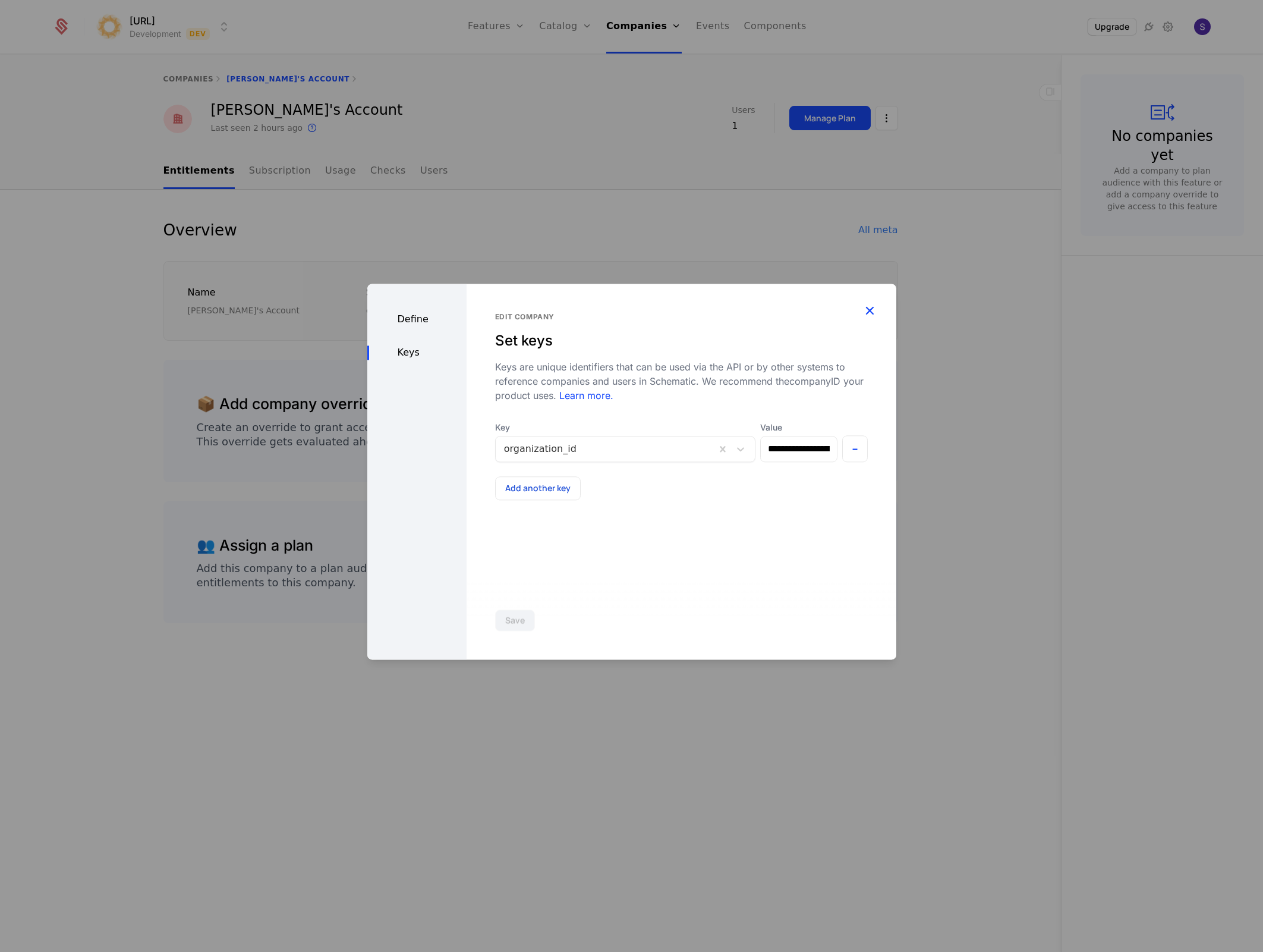
click at [866, 311] on icon "button" at bounding box center [870, 310] width 15 height 15
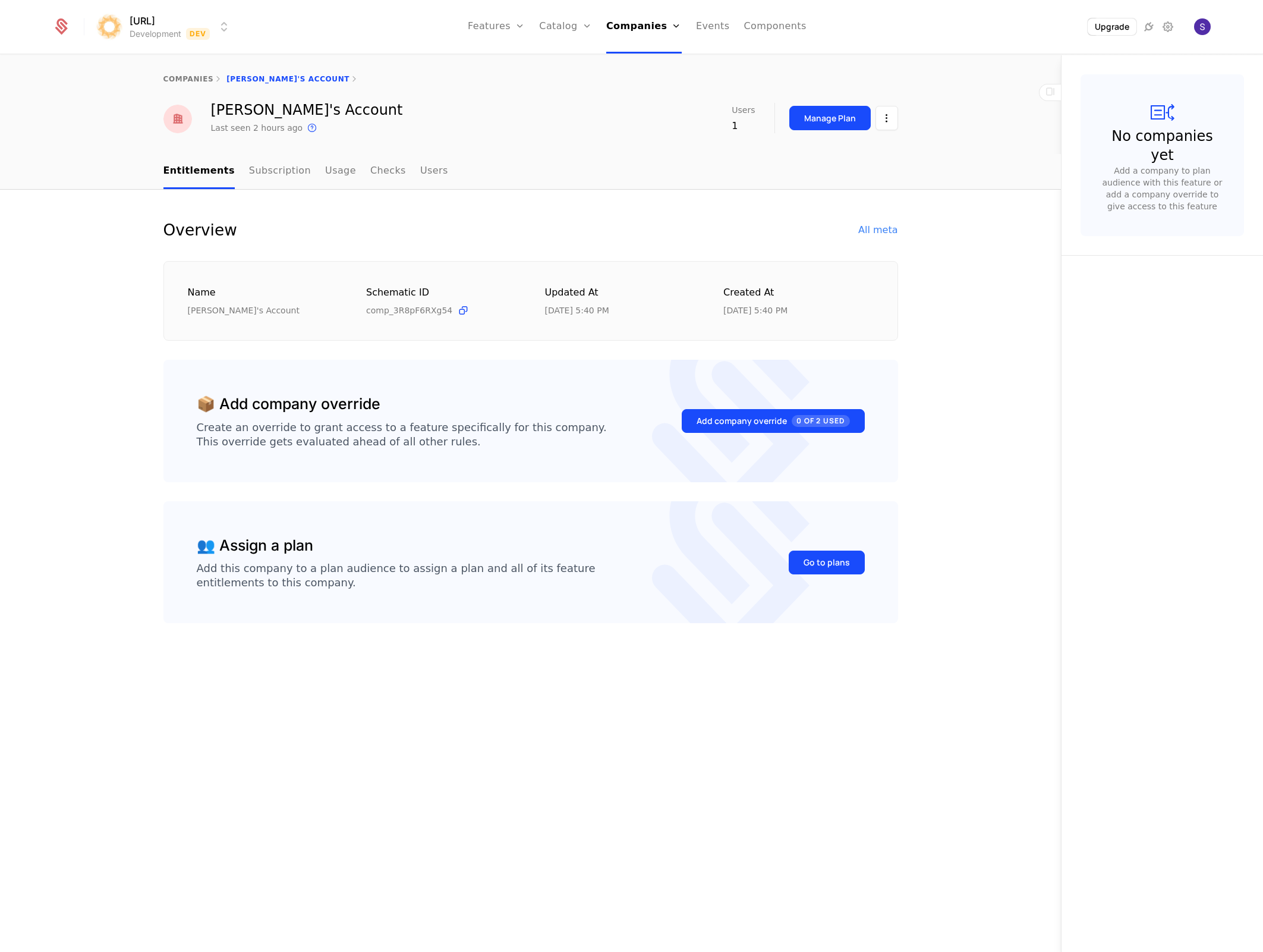
click at [1173, 35] on div "Upgrade" at bounding box center [1109, 27] width 133 height 18
click at [1169, 30] on icon at bounding box center [1168, 27] width 15 height 15
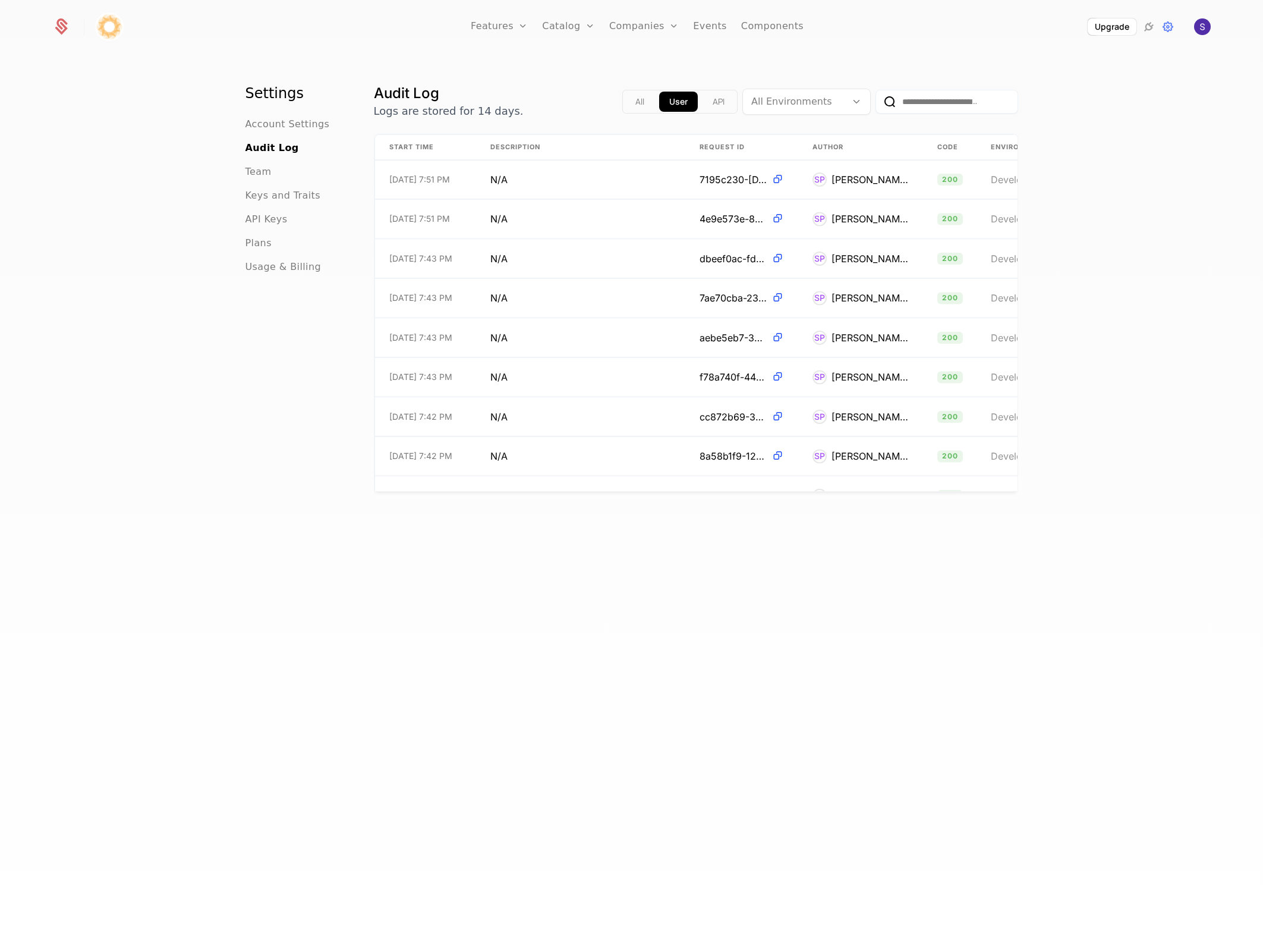
click at [264, 209] on ul "Account Settings Audit Log Team Keys and Traits API Keys Plans Usage & Billing" at bounding box center [295, 195] width 100 height 157
click at [263, 221] on span "API Keys" at bounding box center [266, 219] width 42 height 15
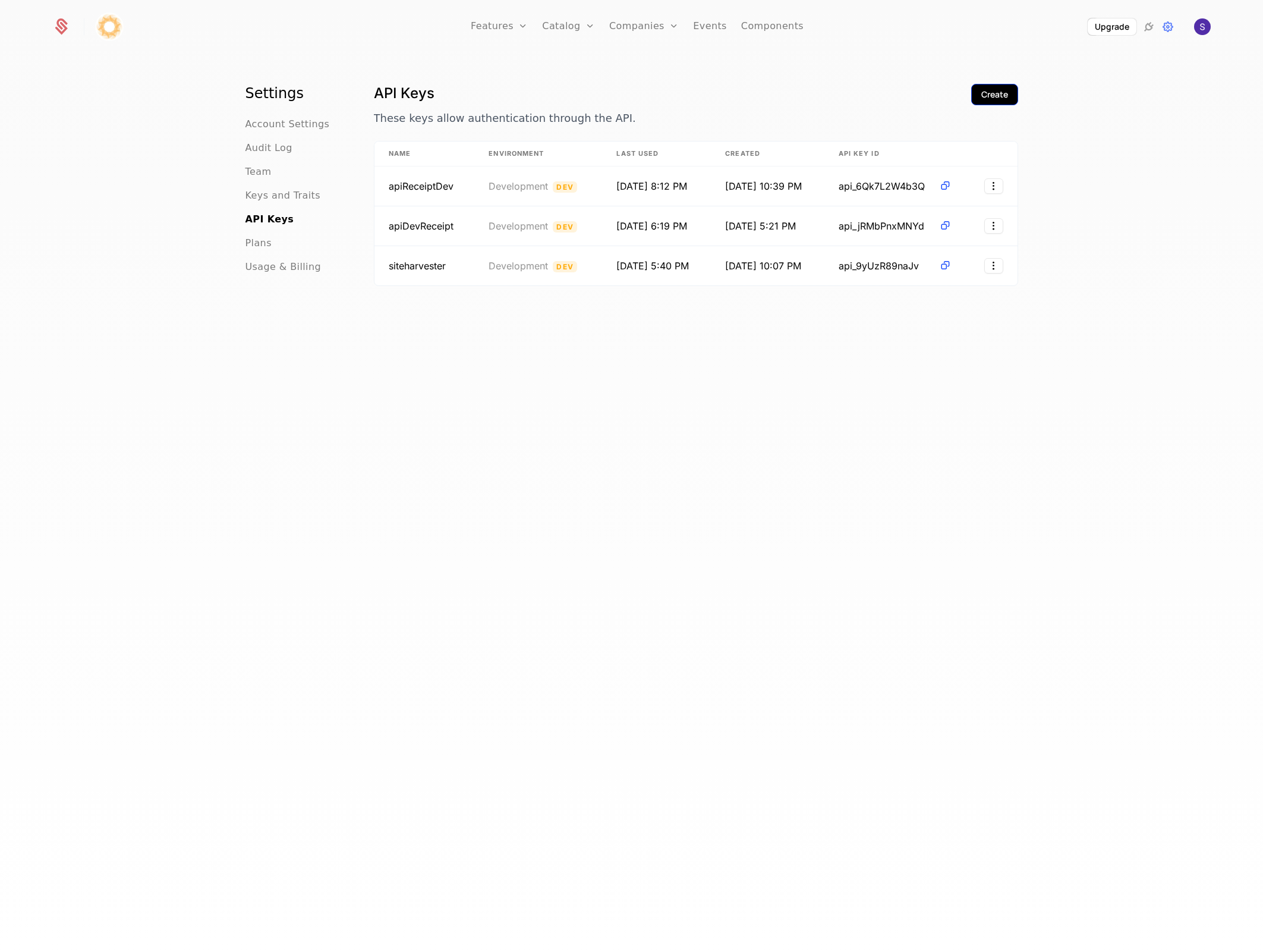
click at [1002, 99] on button "Create" at bounding box center [995, 95] width 47 height 21
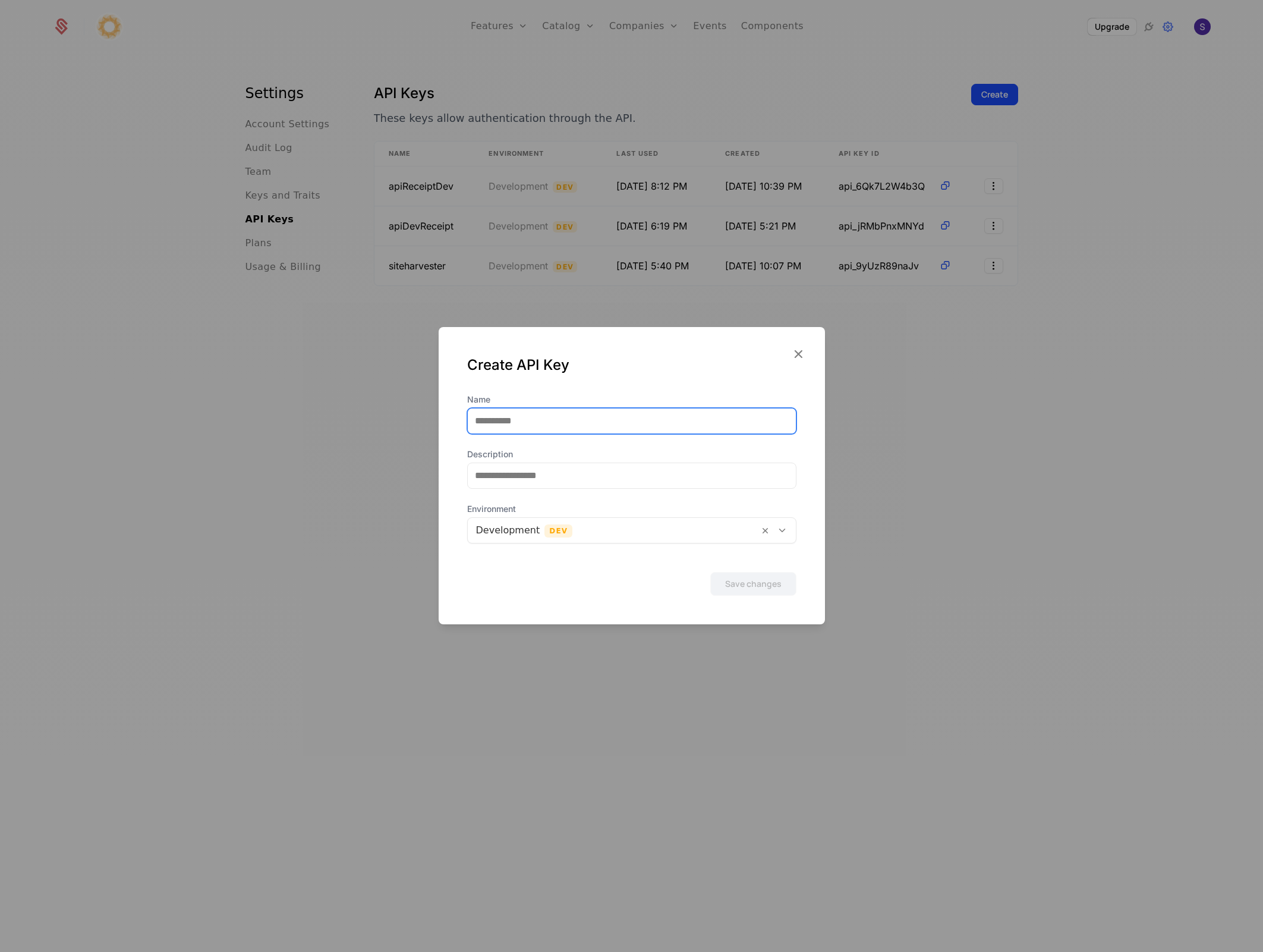
click at [547, 420] on input "Name" at bounding box center [632, 420] width 328 height 25
type input "**********"
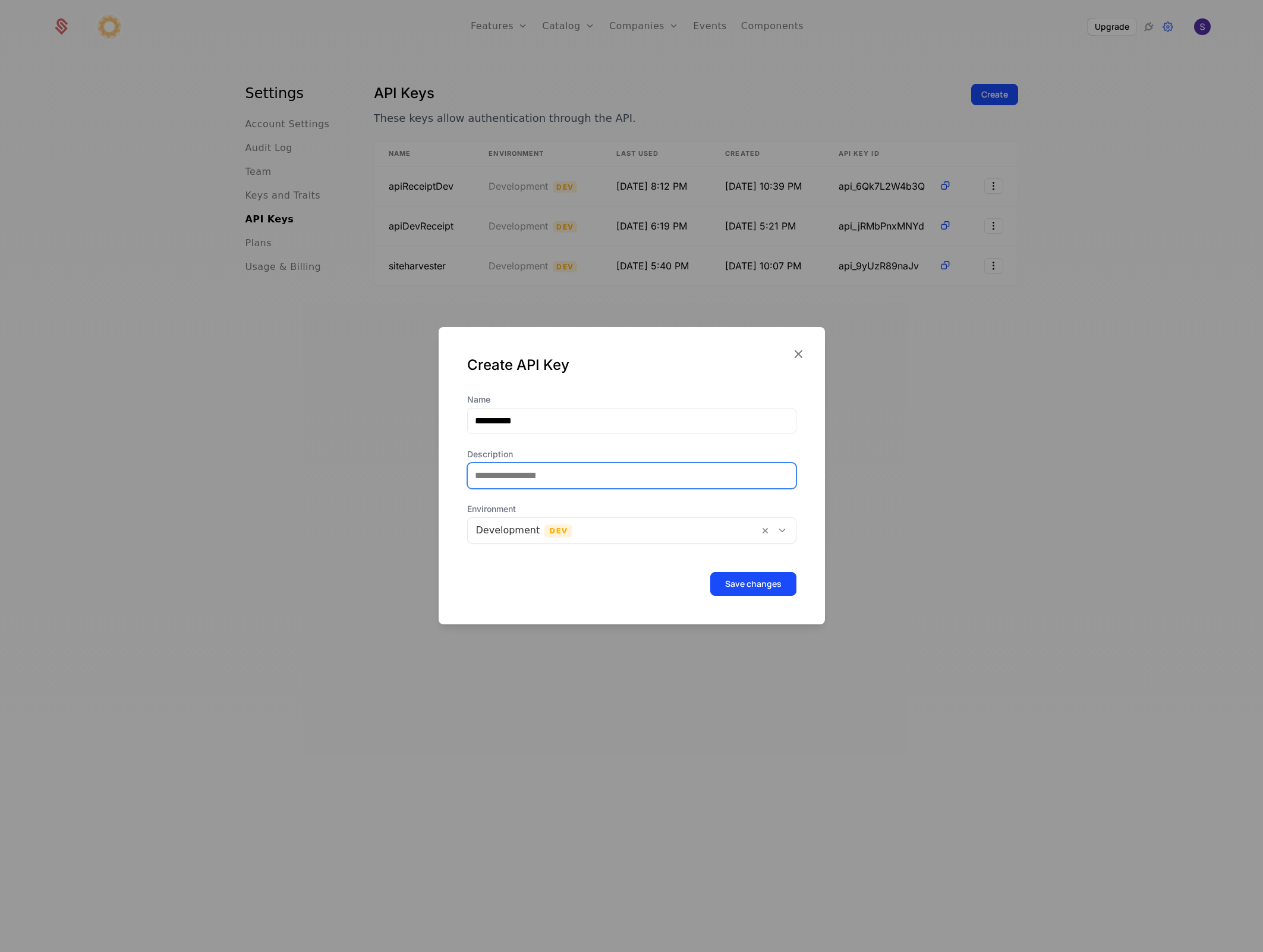
click at [592, 483] on input "Description" at bounding box center [632, 475] width 328 height 25
type input "*"
click at [726, 594] on button "Save changes" at bounding box center [754, 584] width 86 height 24
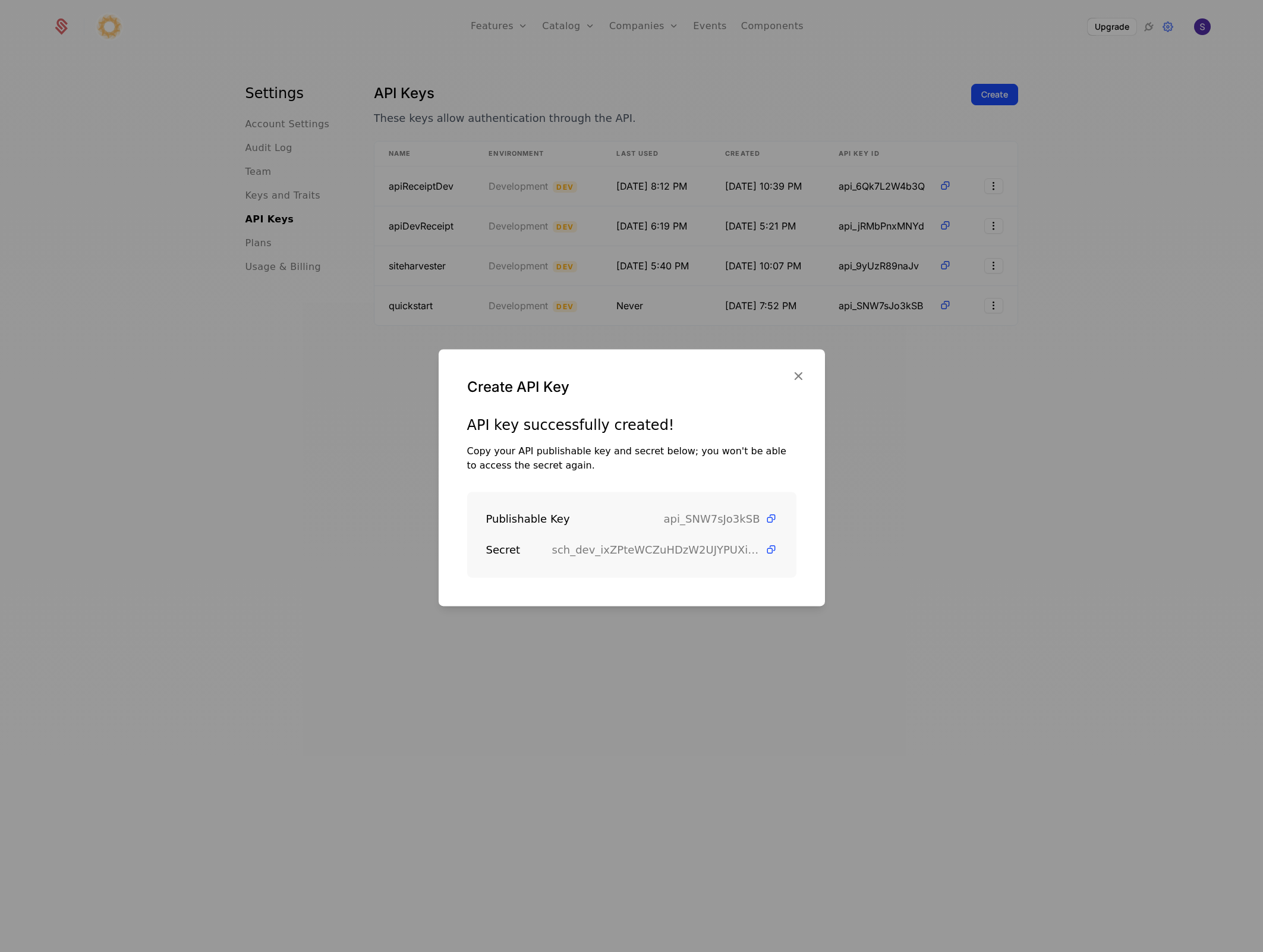
click at [767, 517] on div "Publishable Key api_SNW7sJo3kSB Secret sch_dev_ixZPteWCZuHDzW2UJYPUXiF9HB3RYx0E" at bounding box center [632, 534] width 329 height 85
click at [765, 518] on icon at bounding box center [771, 519] width 13 height 13
click at [765, 547] on icon at bounding box center [771, 550] width 13 height 13
click at [765, 515] on icon at bounding box center [771, 519] width 13 height 13
click at [794, 372] on icon "button" at bounding box center [798, 375] width 15 height 15
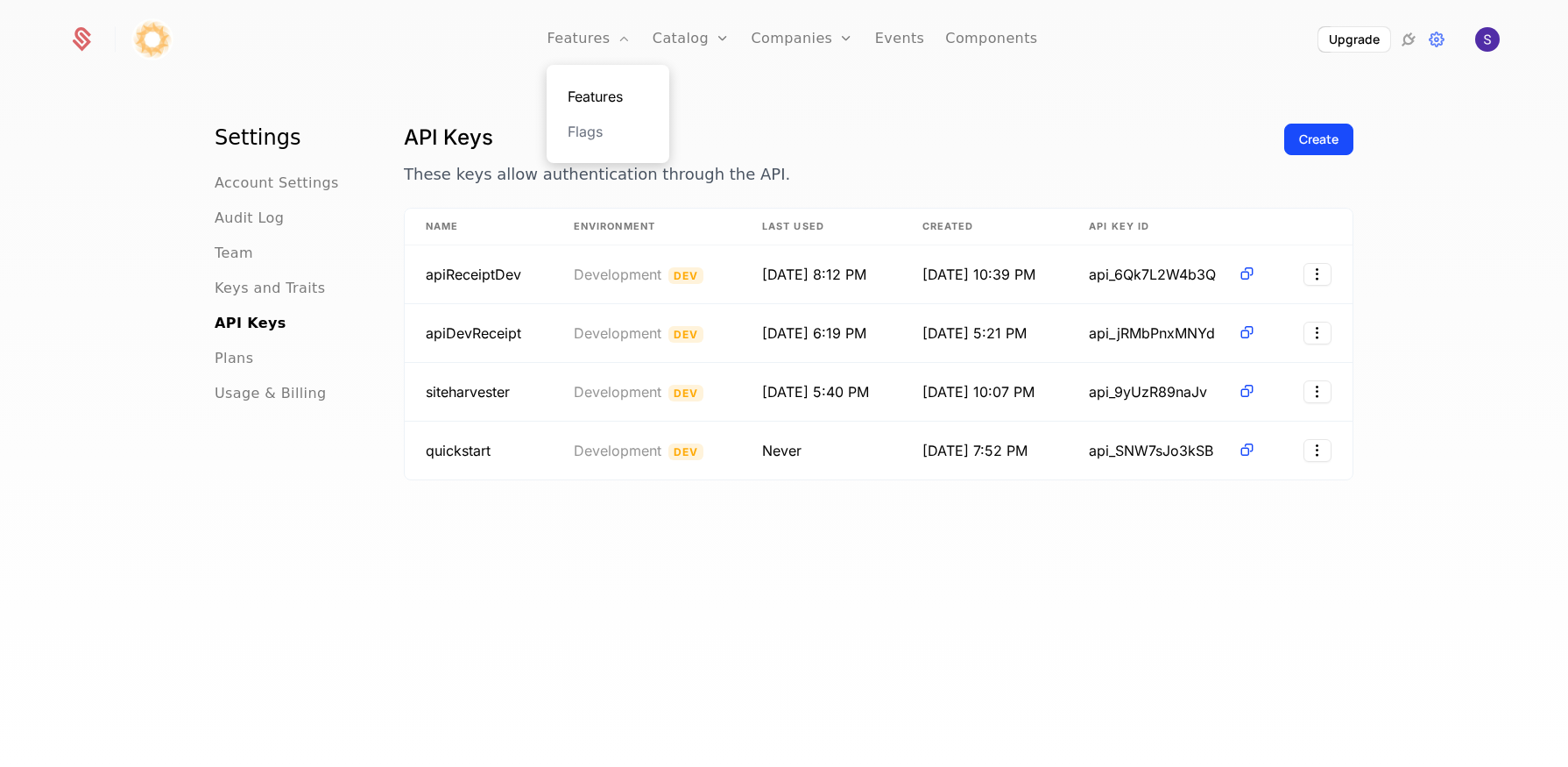
click at [584, 92] on link "Features" at bounding box center [607, 96] width 81 height 21
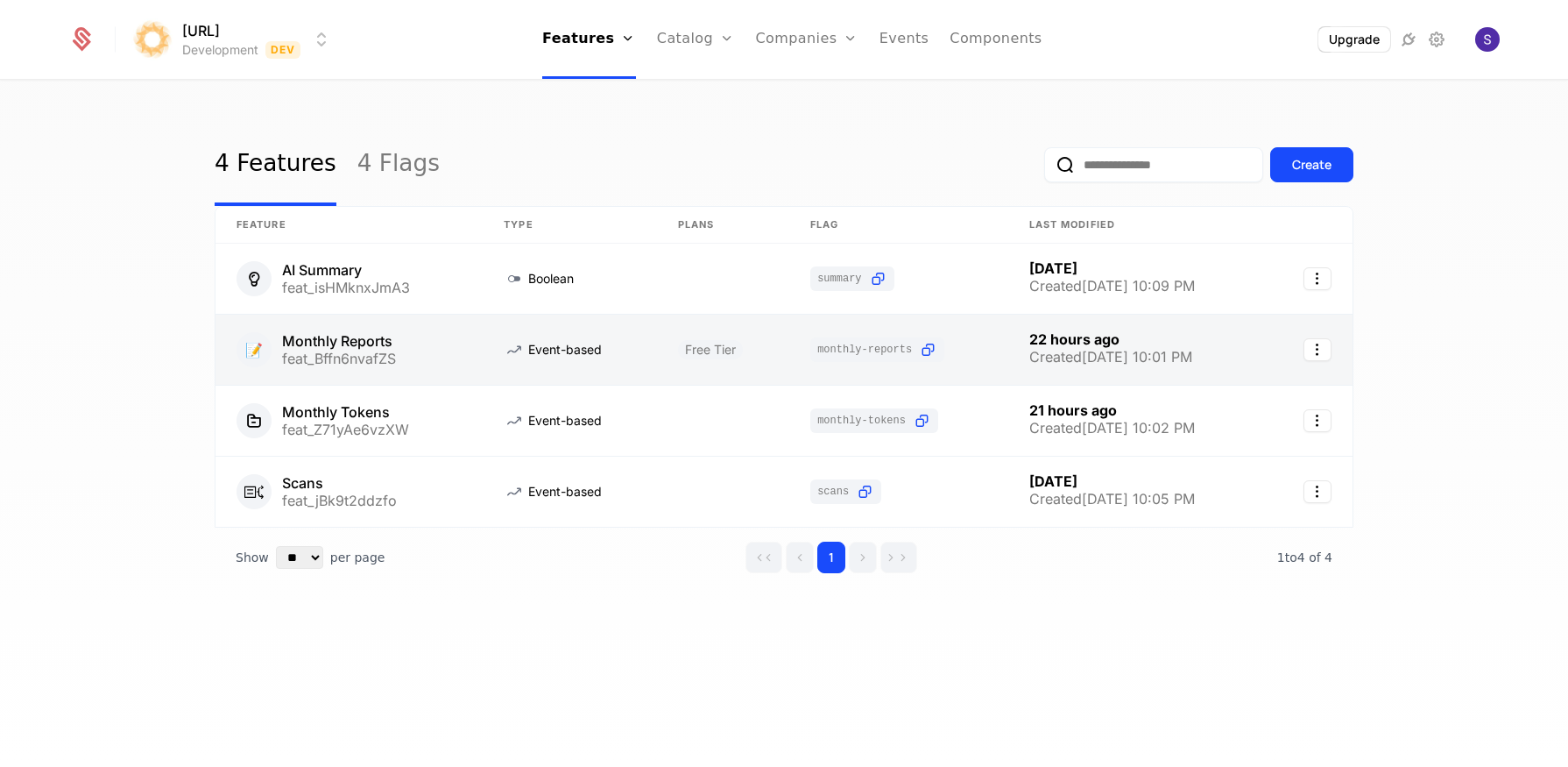
click at [683, 354] on link at bounding box center [723, 349] width 132 height 70
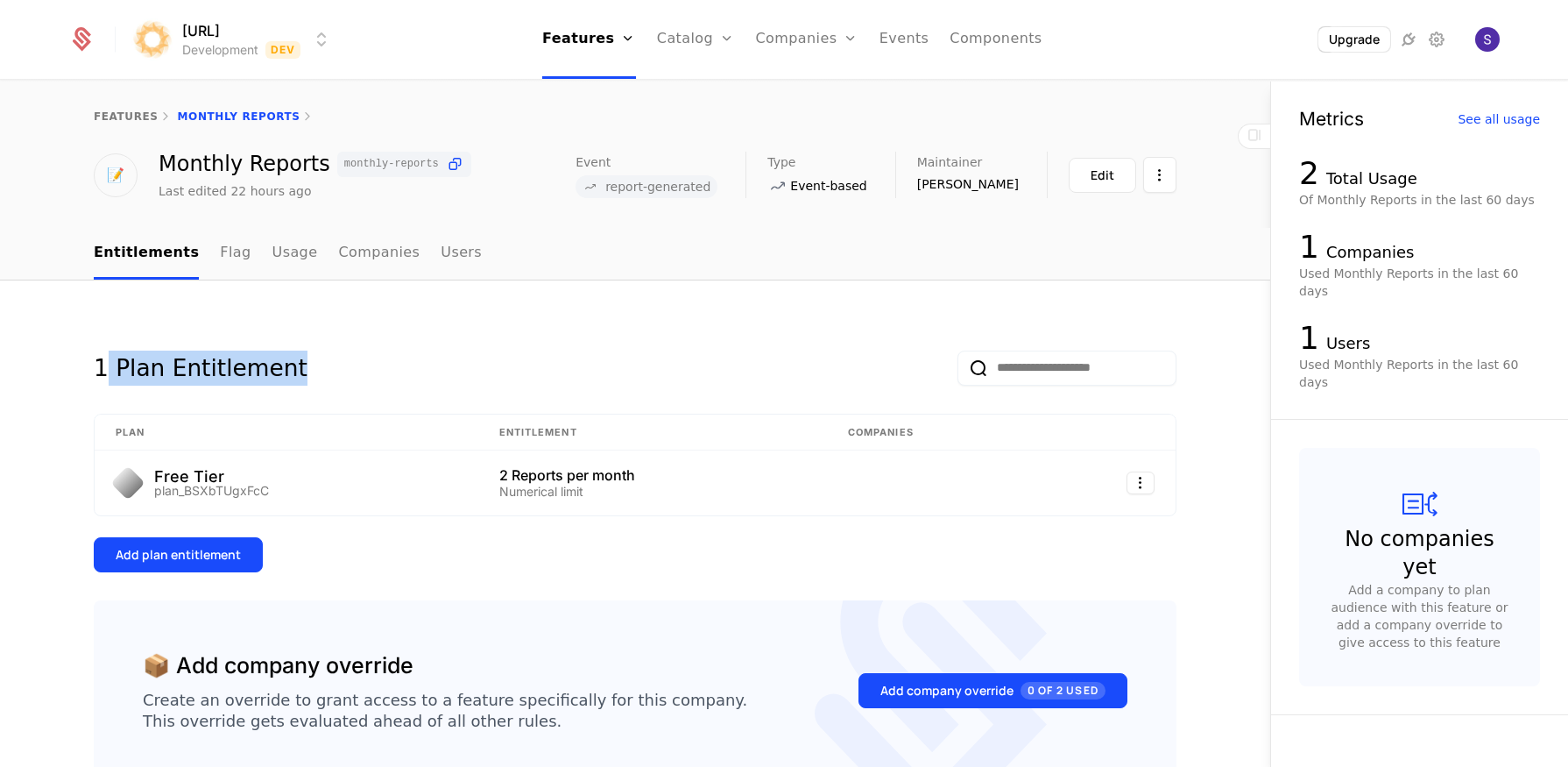
drag, startPoint x: 274, startPoint y: 377, endPoint x: 98, endPoint y: 376, distance: 176.0
click at [98, 376] on div "1 Plan Entitlement" at bounding box center [635, 354] width 1083 height 63
click at [662, 185] on span "report-generated" at bounding box center [658, 186] width 105 height 12
drag, startPoint x: 721, startPoint y: 188, endPoint x: 620, endPoint y: 184, distance: 101.1
click at [620, 184] on span "report-generated" at bounding box center [647, 186] width 142 height 22
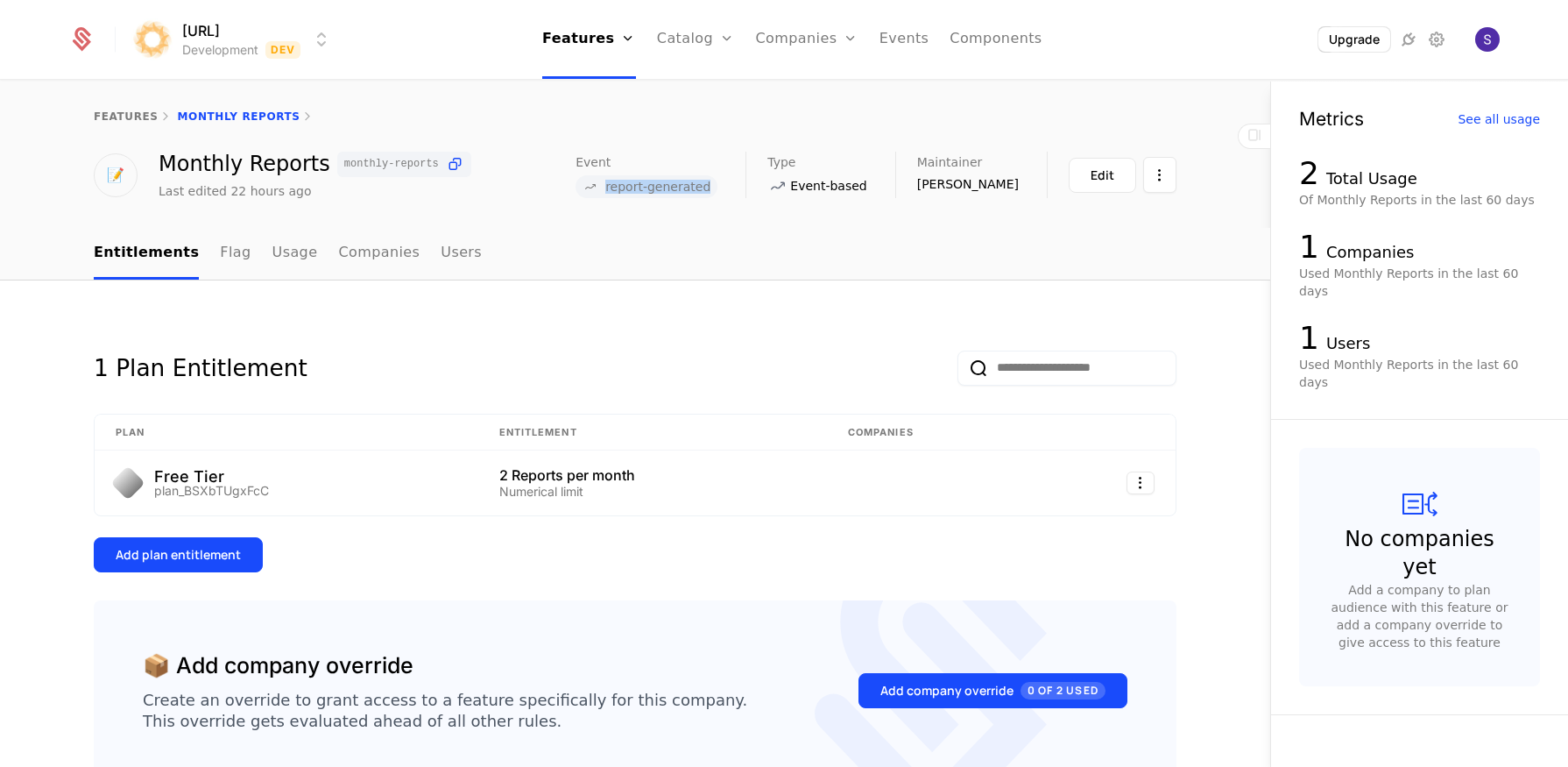
copy span "report-generated"
click at [823, 47] on link "Companies" at bounding box center [808, 39] width 102 height 79
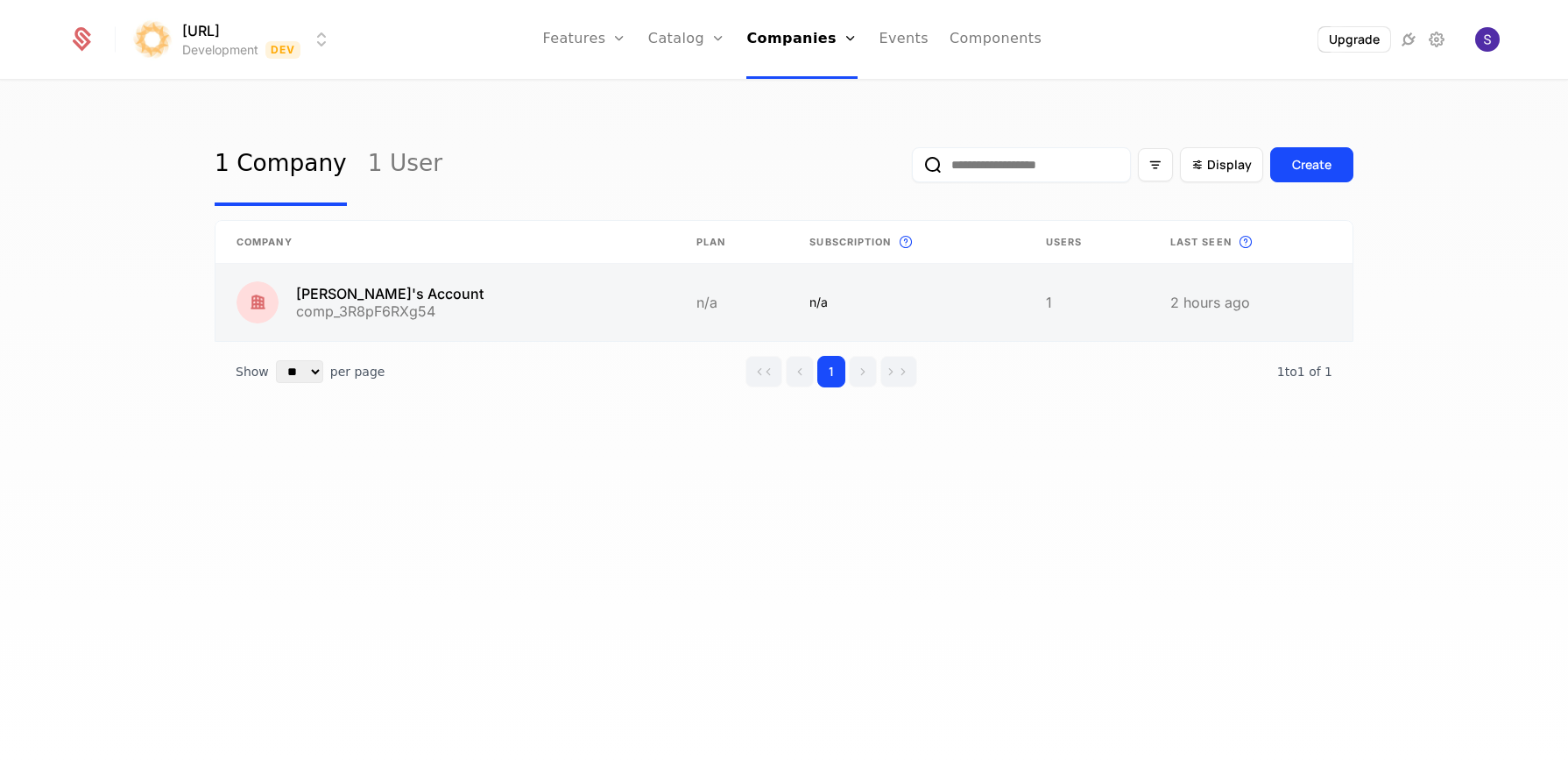
click at [952, 316] on link at bounding box center [906, 302] width 236 height 77
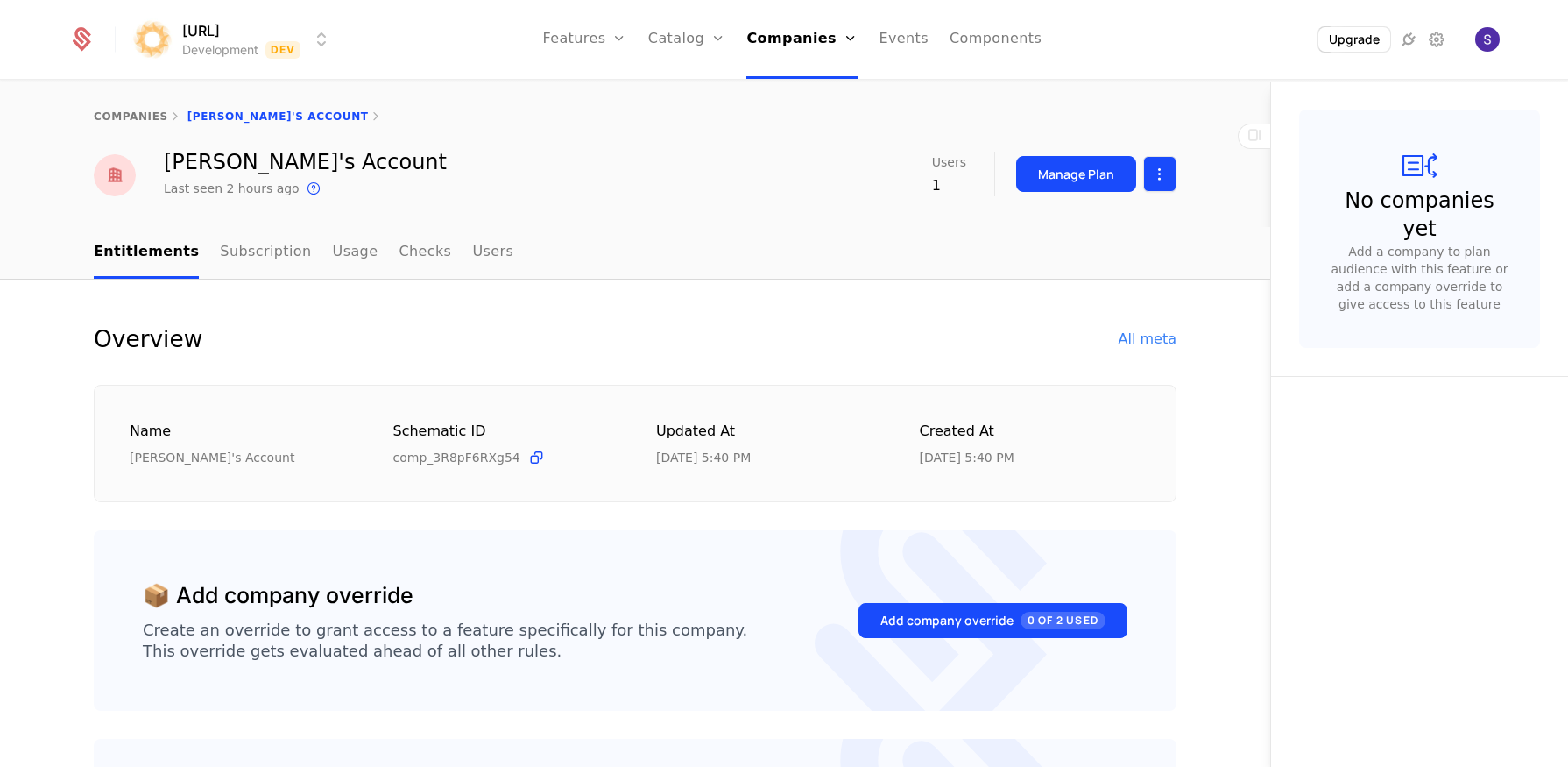
click at [1151, 183] on html "surya.ai Development Dev Features Features Flags Catalog Plans Add Ons Credits …" at bounding box center [784, 383] width 1568 height 767
click at [1118, 271] on div "Delete company" at bounding box center [1079, 264] width 130 height 24
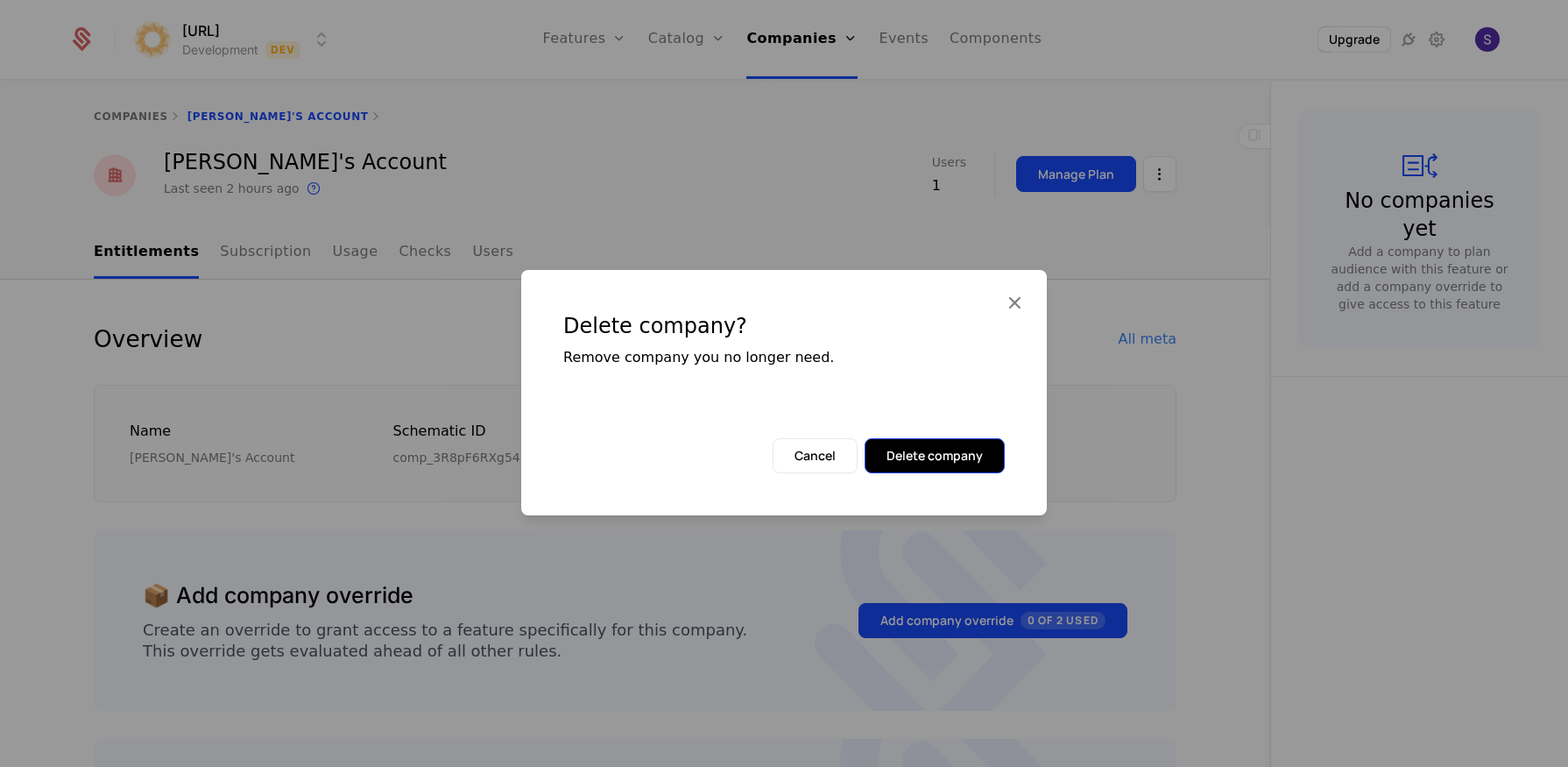
click at [934, 467] on button "Delete company" at bounding box center [934, 456] width 140 height 35
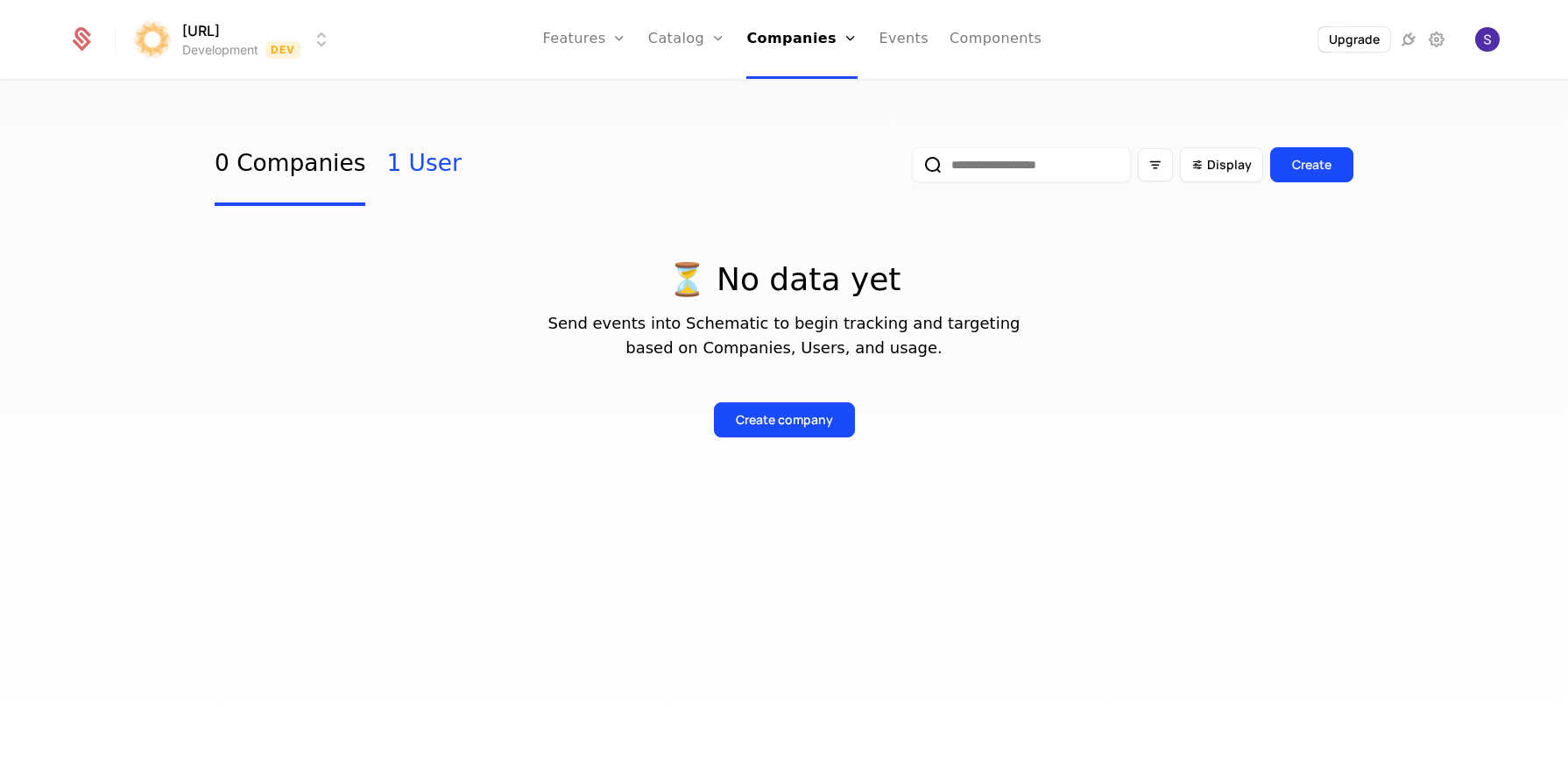
click at [417, 155] on link "1 User" at bounding box center [424, 165] width 75 height 82
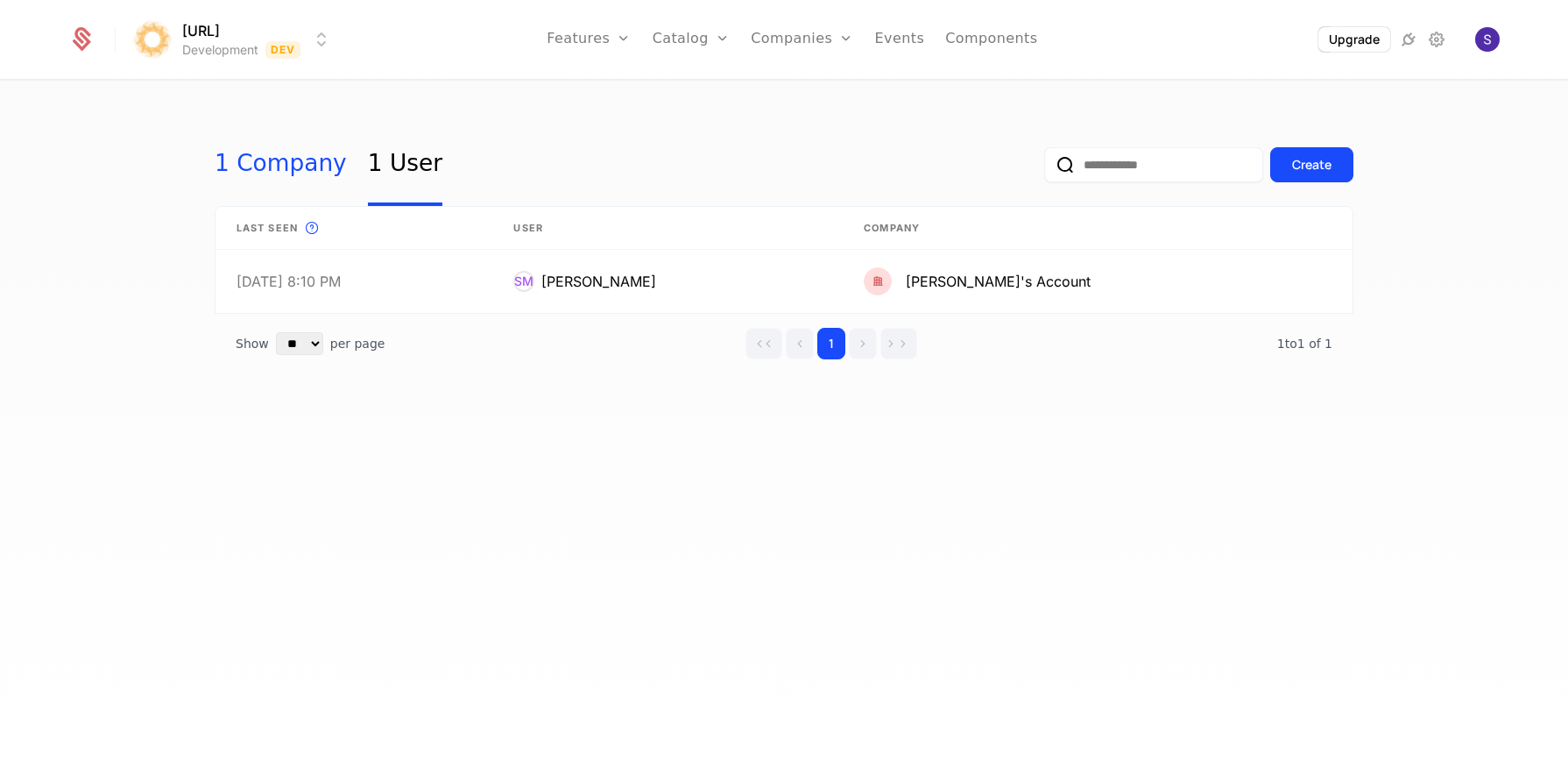
click at [244, 171] on link "1 Company" at bounding box center [280, 165] width 132 height 82
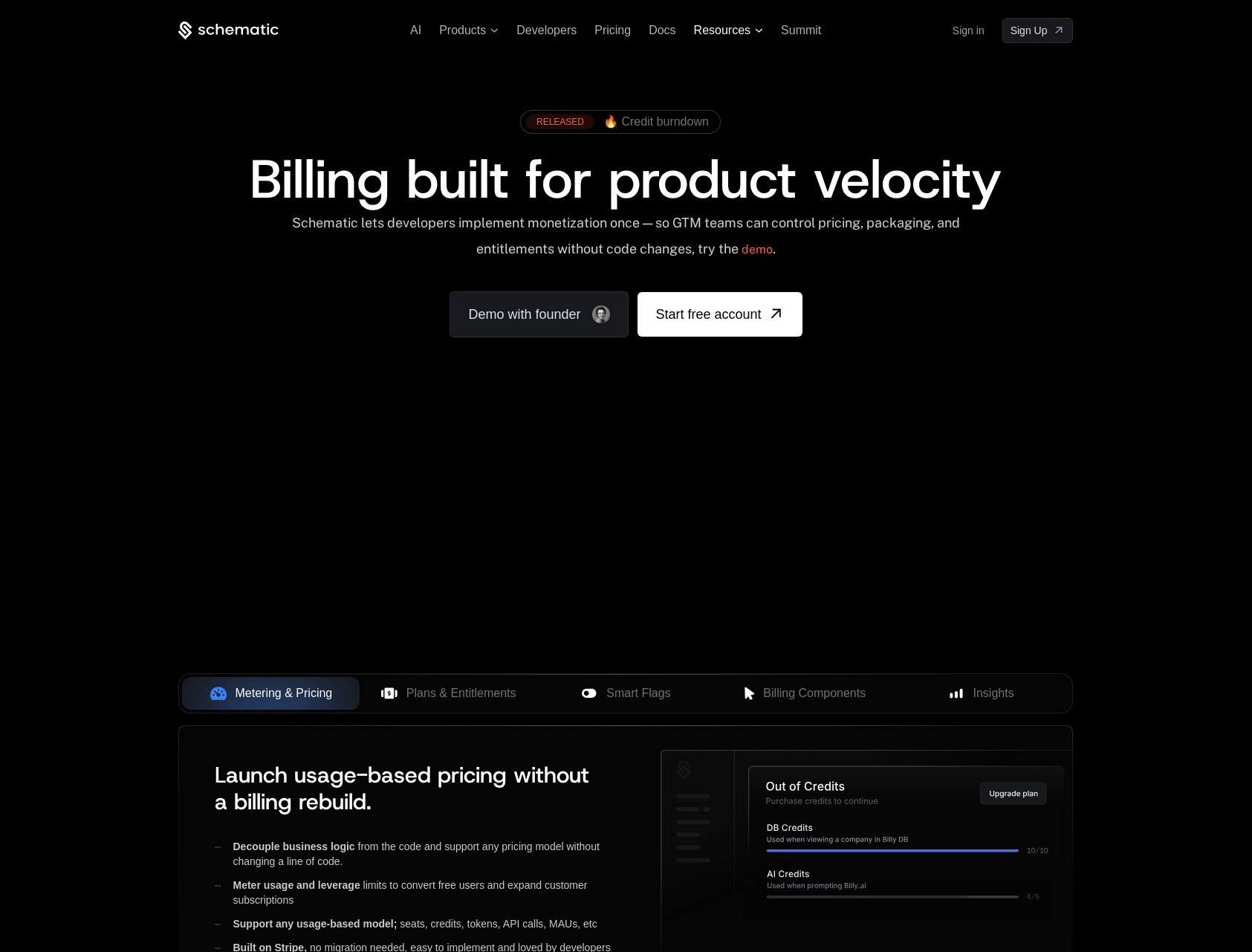
click at [762, 30] on icon at bounding box center [758, 31] width 8 height 5
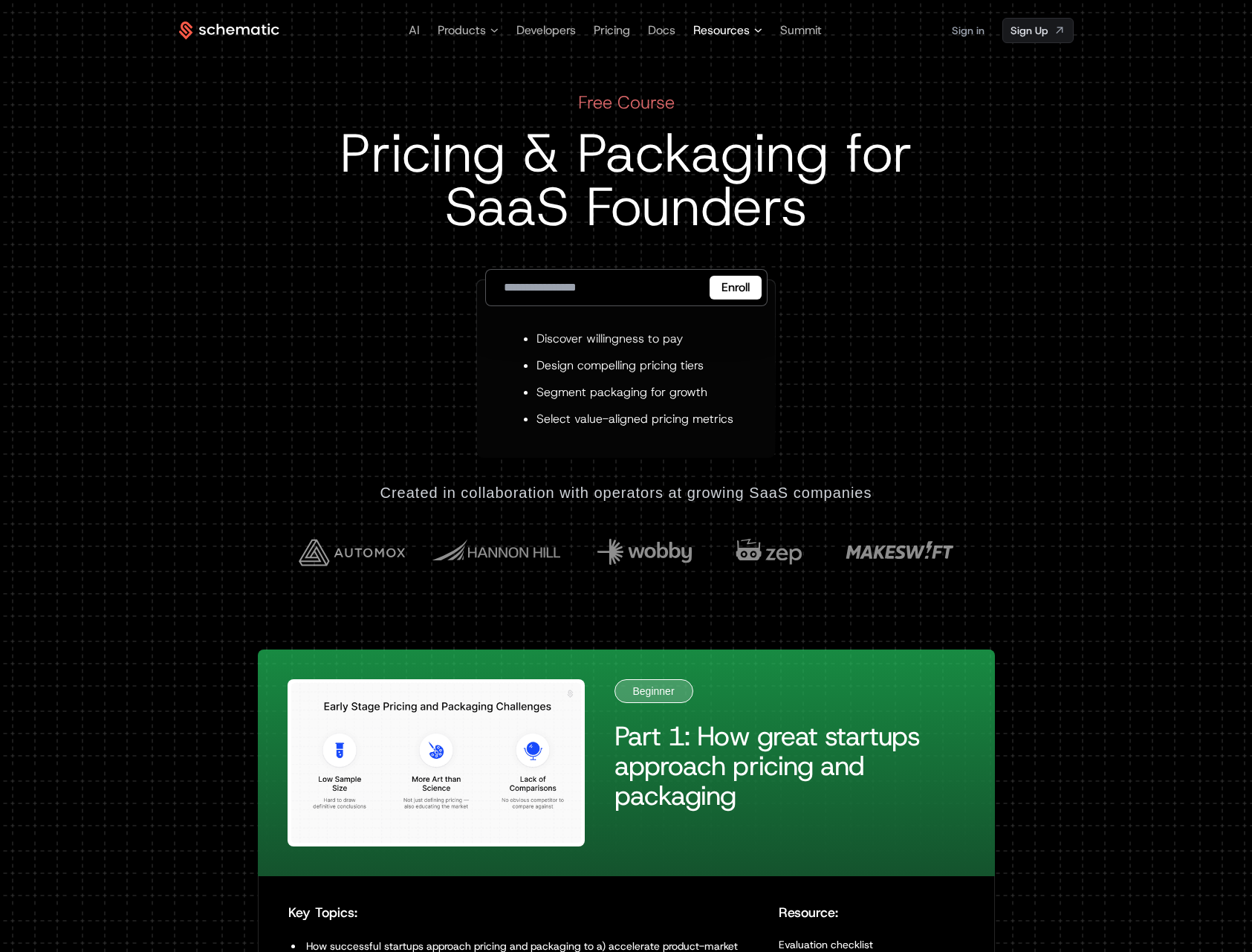
click at [758, 34] on span "Resources" at bounding box center [727, 30] width 69 height 18
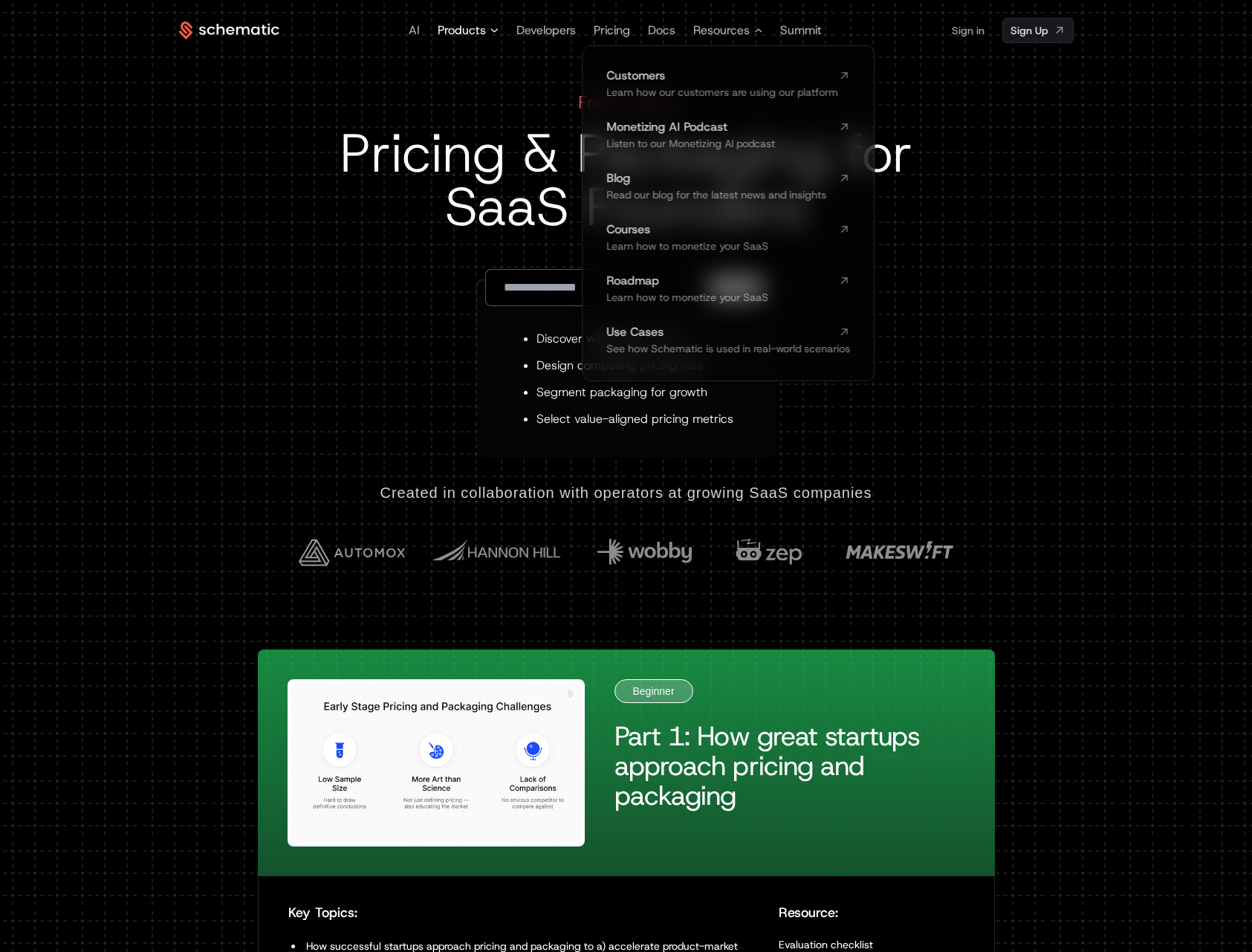
click at [483, 26] on span "Products" at bounding box center [461, 30] width 48 height 18
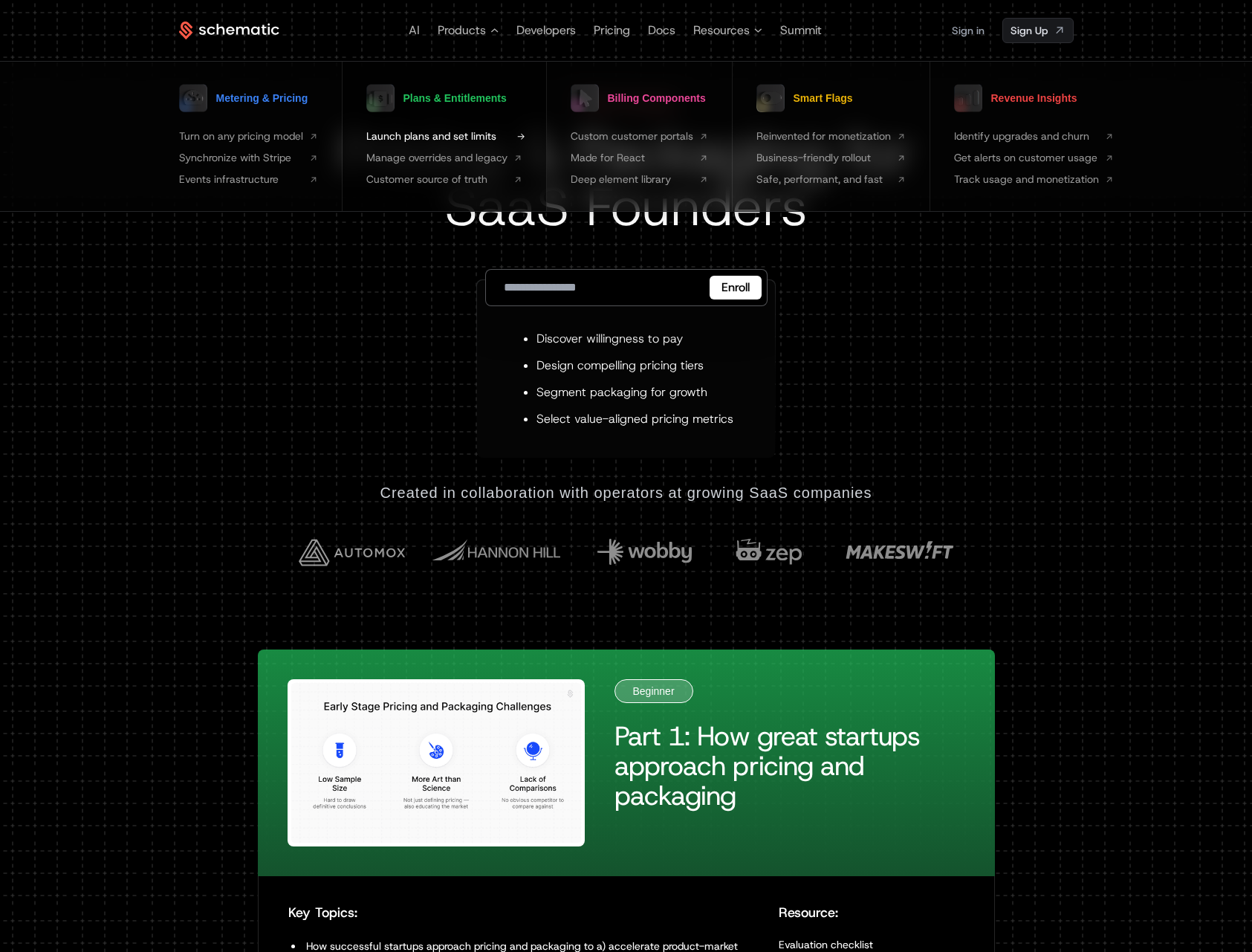
click at [486, 136] on span "Launch plans and set limits" at bounding box center [437, 137] width 141 height 16
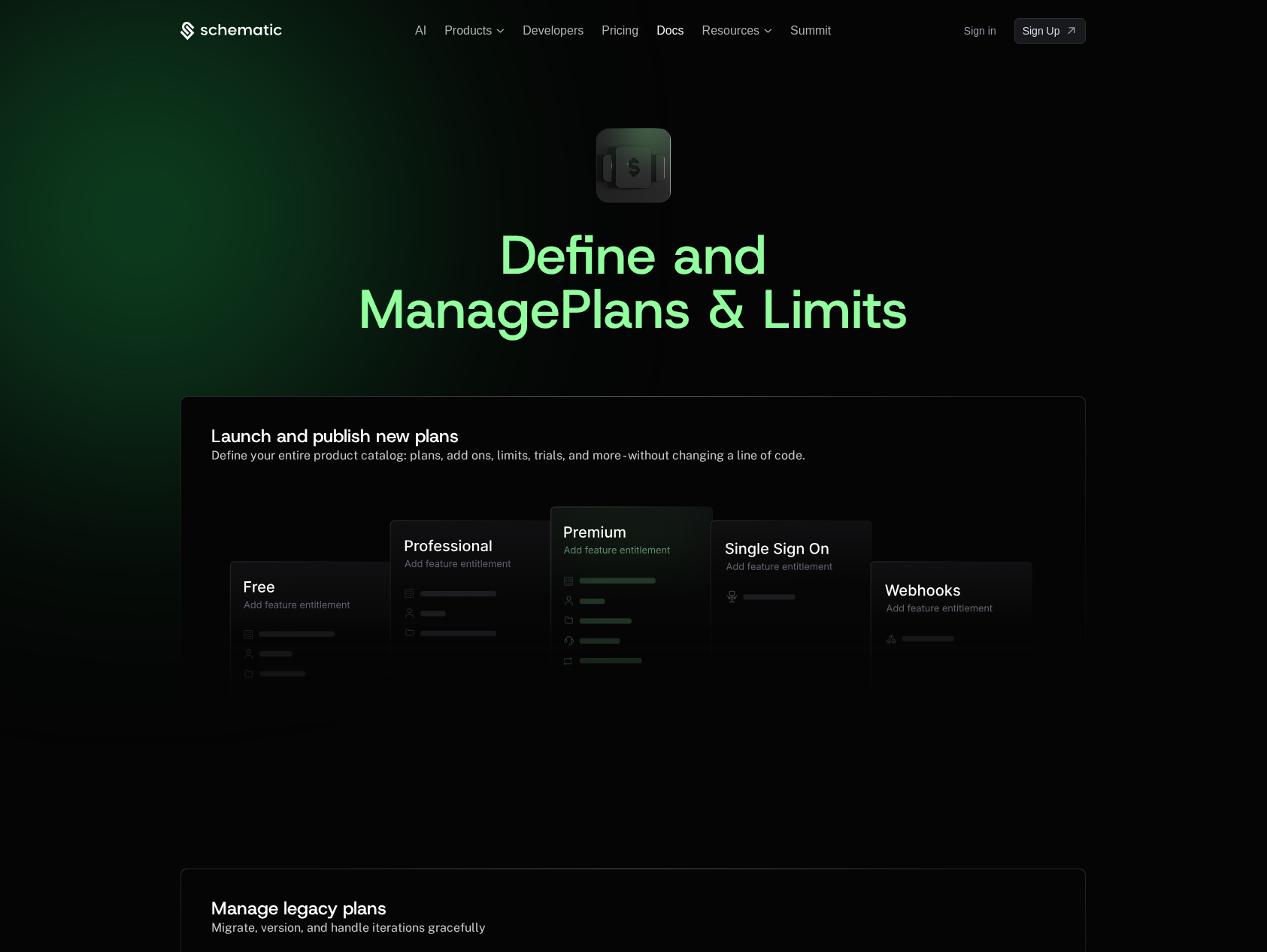
click at [675, 36] on span "Docs" at bounding box center [670, 30] width 27 height 13
